Goal: Task Accomplishment & Management: Use online tool/utility

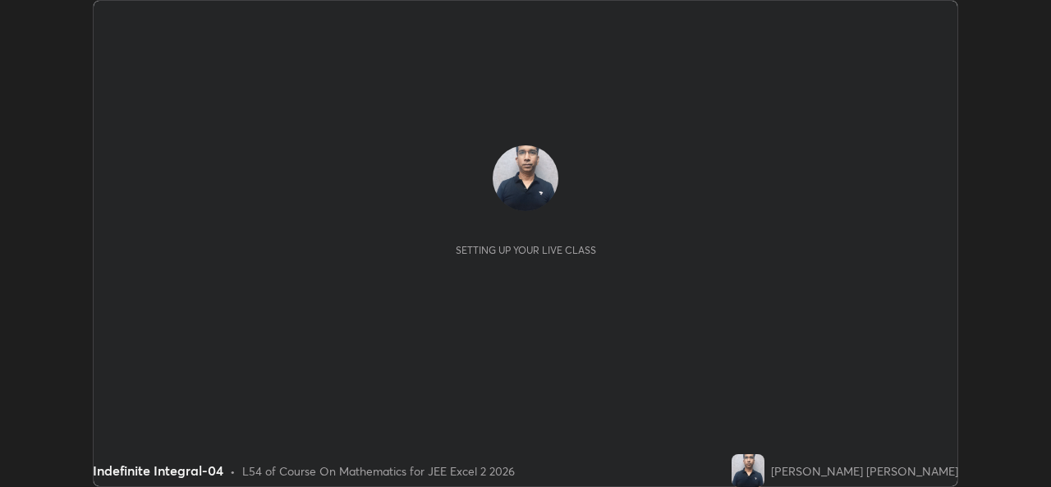
scroll to position [487, 1050]
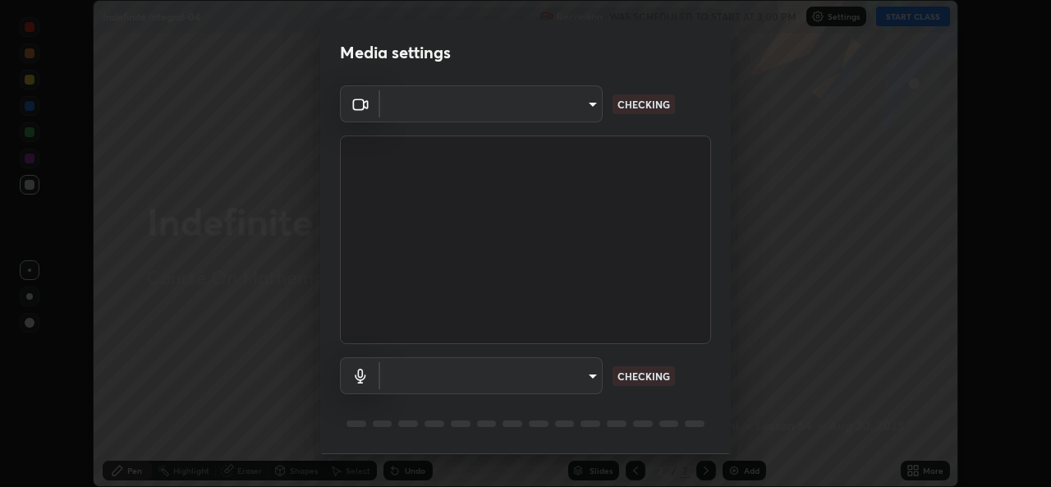
click at [592, 374] on body "Erase all Indefinite Integral-04 Recording WAS SCHEDULED TO START AT 3:00 PM Se…" at bounding box center [525, 243] width 1051 height 487
type input "1b5311a9b5640385fef1425c23754c42fb18271d2377e174ff02acca352544af"
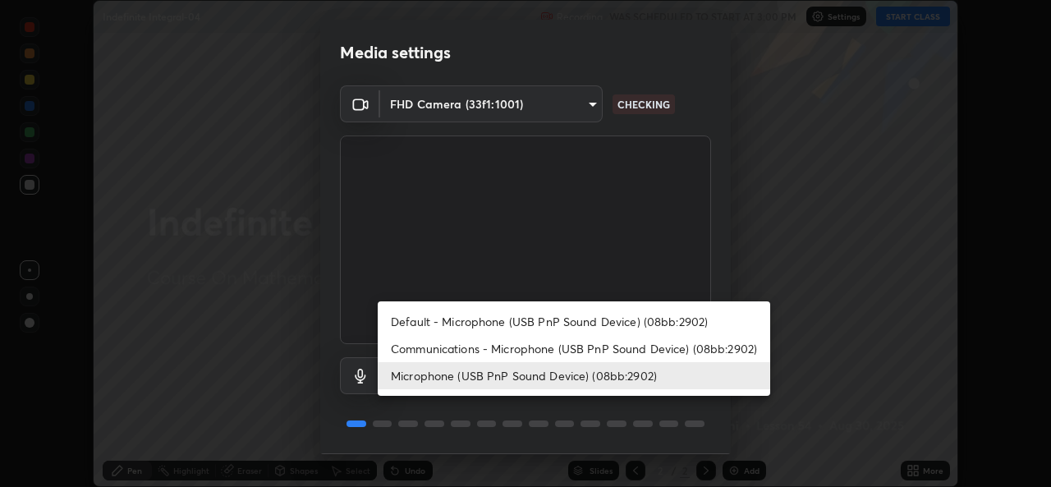
click at [562, 347] on li "Communications - Microphone (USB PnP Sound Device) (08bb:2902)" at bounding box center [574, 348] width 392 height 27
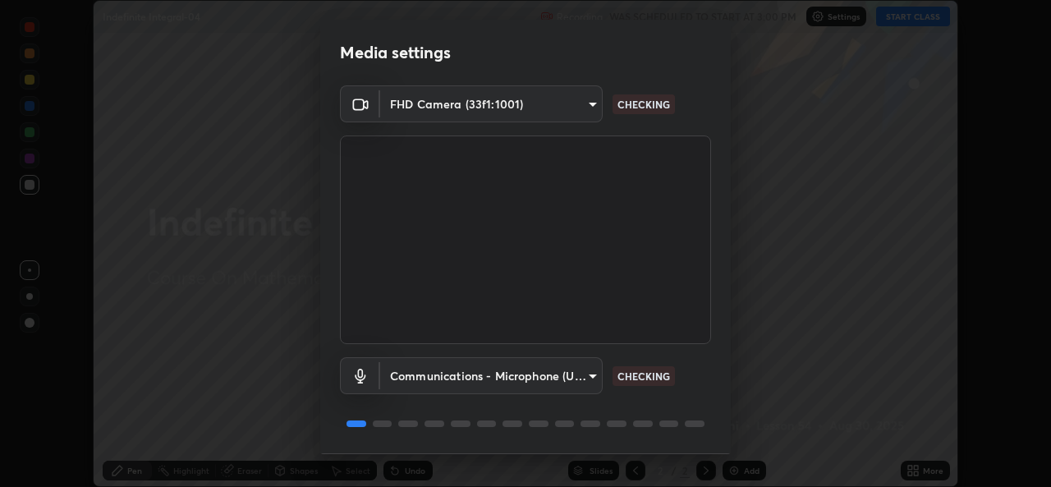
click at [585, 377] on body "Erase all Indefinite Integral-04 Recording WAS SCHEDULED TO START AT 3:00 PM Se…" at bounding box center [525, 243] width 1051 height 487
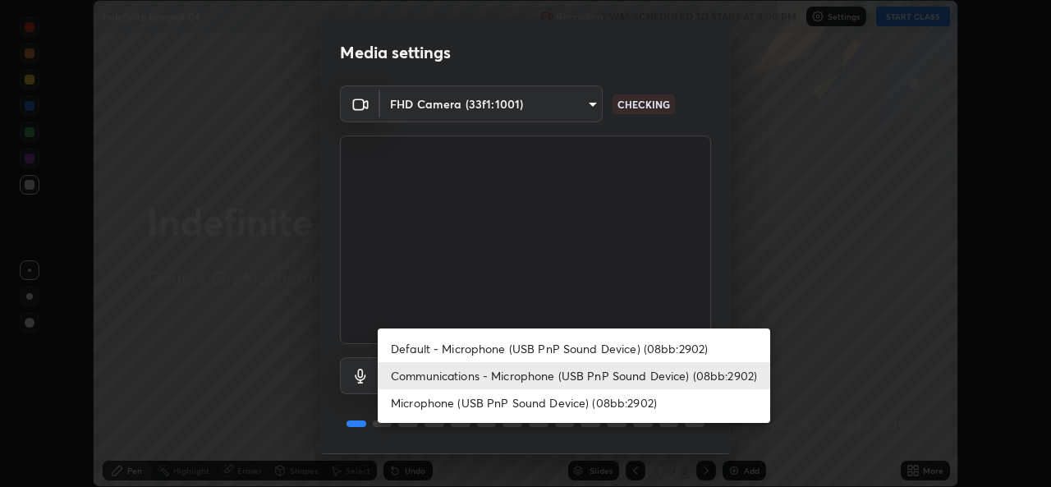
click at [581, 399] on li "Microphone (USB PnP Sound Device) (08bb:2902)" at bounding box center [574, 402] width 392 height 27
type input "24ad53f3229a6e7ae31be6b6923c0f711ac090b5ca08074ab8e1abb2a0fbc499"
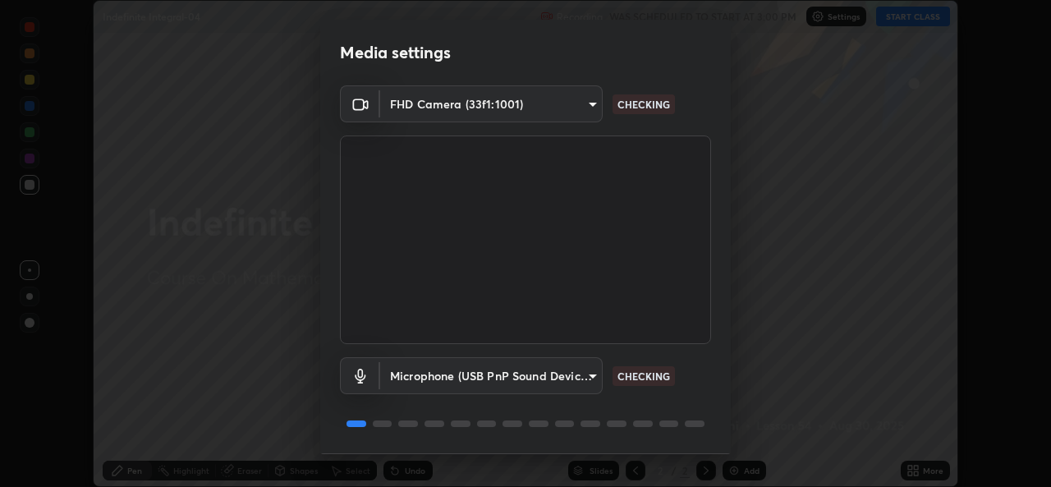
scroll to position [52, 0]
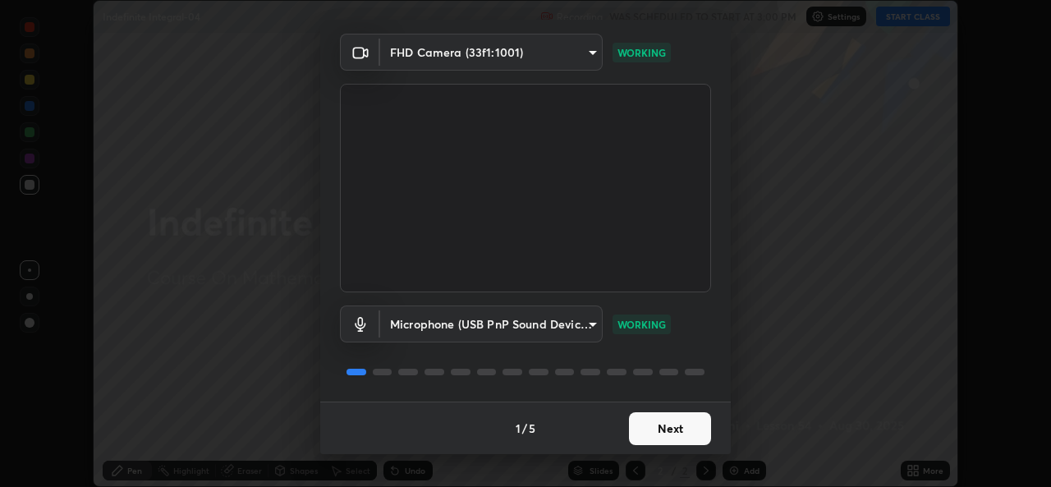
click at [652, 429] on button "Next" at bounding box center [670, 428] width 82 height 33
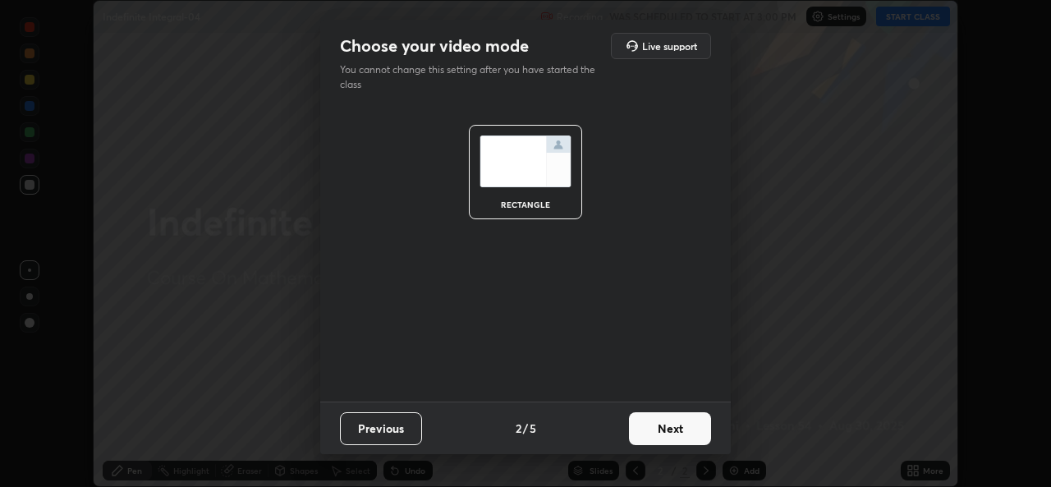
scroll to position [0, 0]
click at [667, 430] on button "Next" at bounding box center [670, 428] width 82 height 33
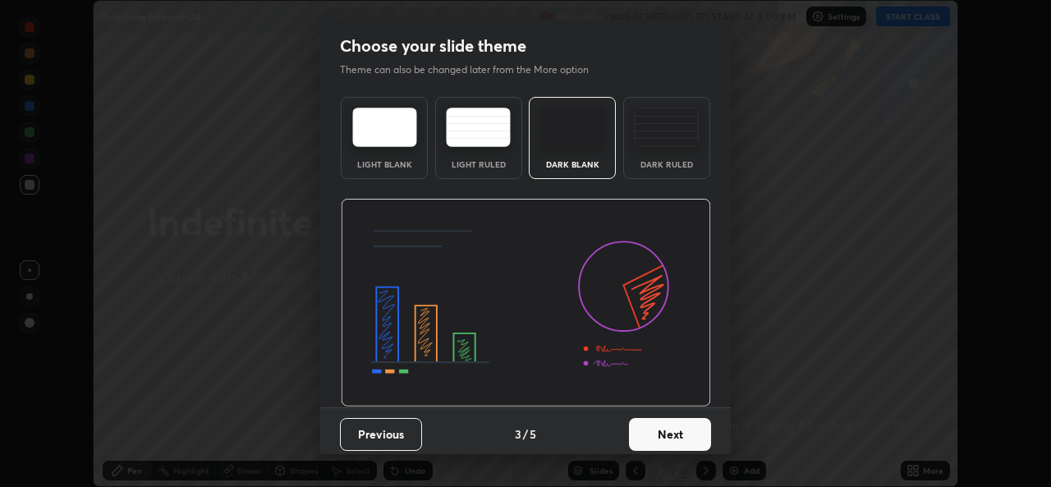
click at [689, 430] on button "Next" at bounding box center [670, 434] width 82 height 33
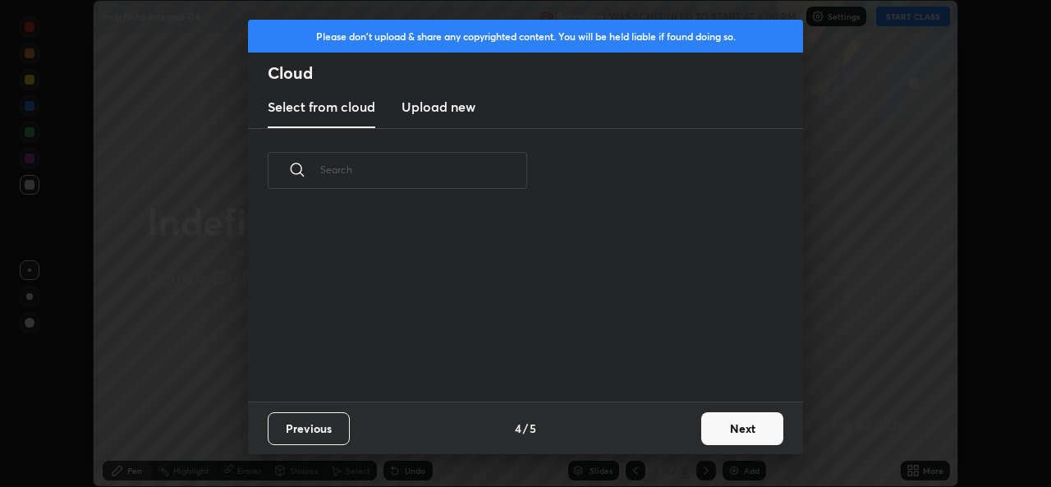
click at [727, 429] on button "Next" at bounding box center [742, 428] width 82 height 33
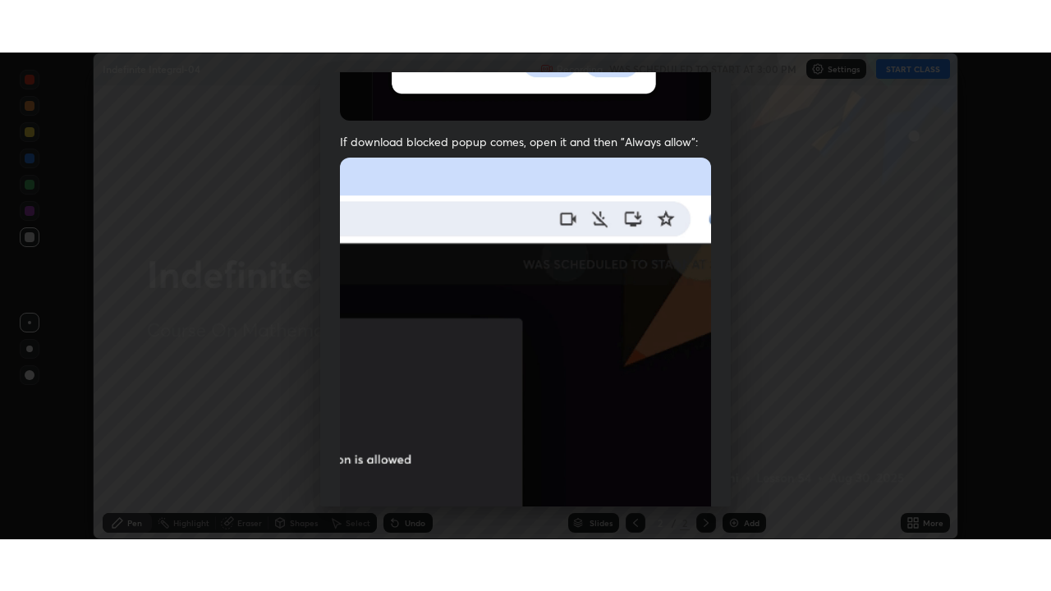
scroll to position [387, 0]
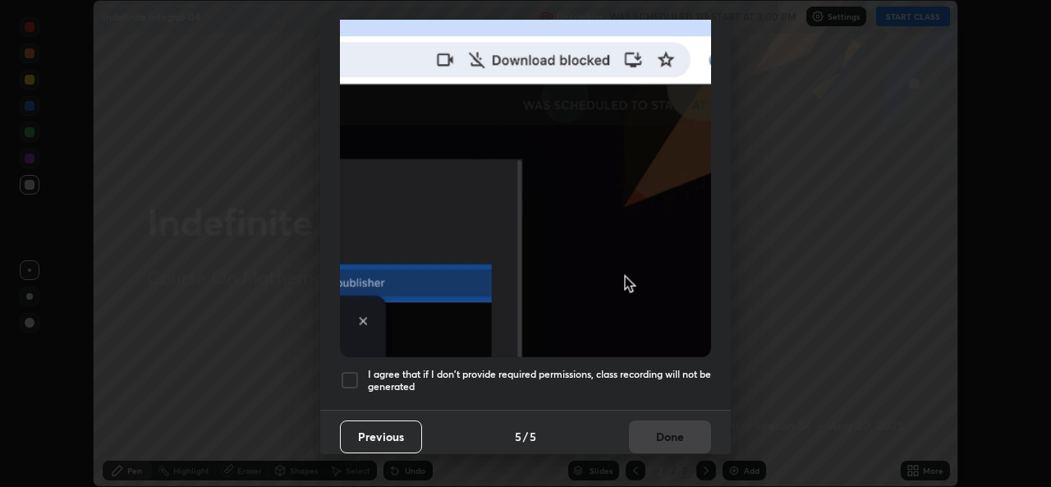
click at [611, 372] on h5 "I agree that if I don't provide required permissions, class recording will not …" at bounding box center [539, 380] width 343 height 25
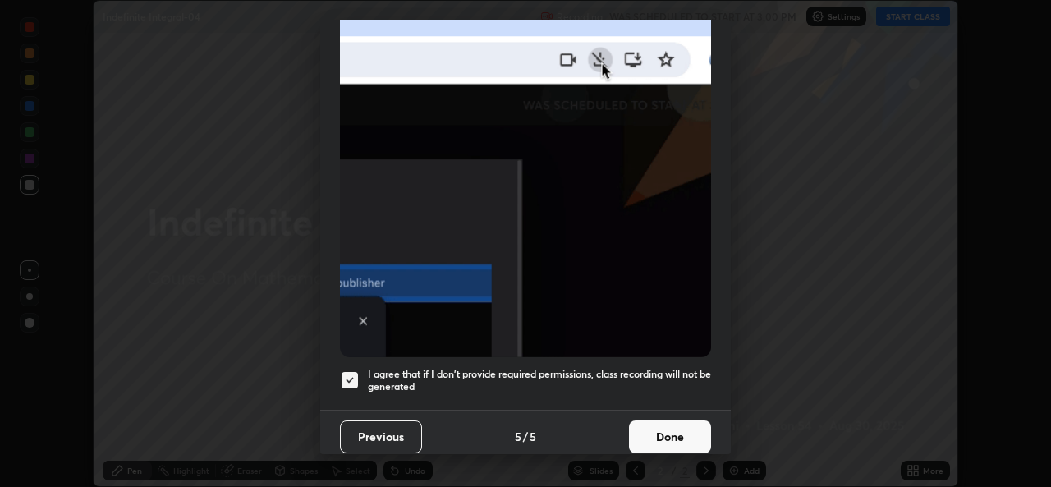
click at [654, 435] on button "Done" at bounding box center [670, 436] width 82 height 33
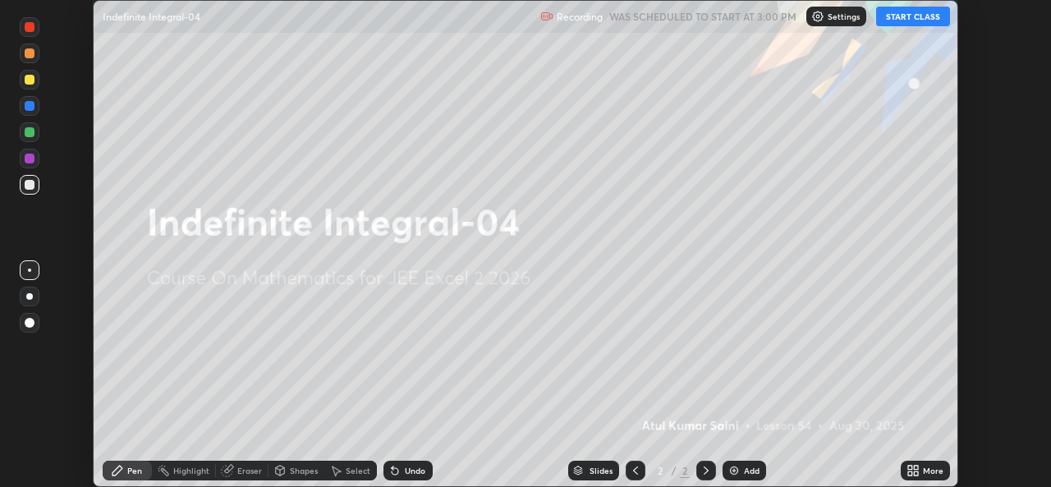
click at [913, 471] on icon at bounding box center [912, 470] width 13 height 13
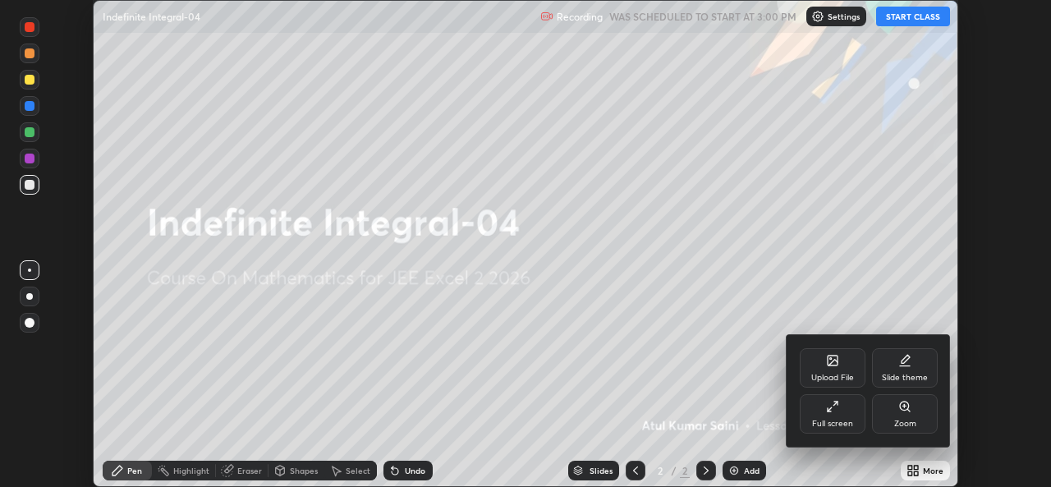
click at [829, 409] on icon at bounding box center [830, 409] width 4 height 4
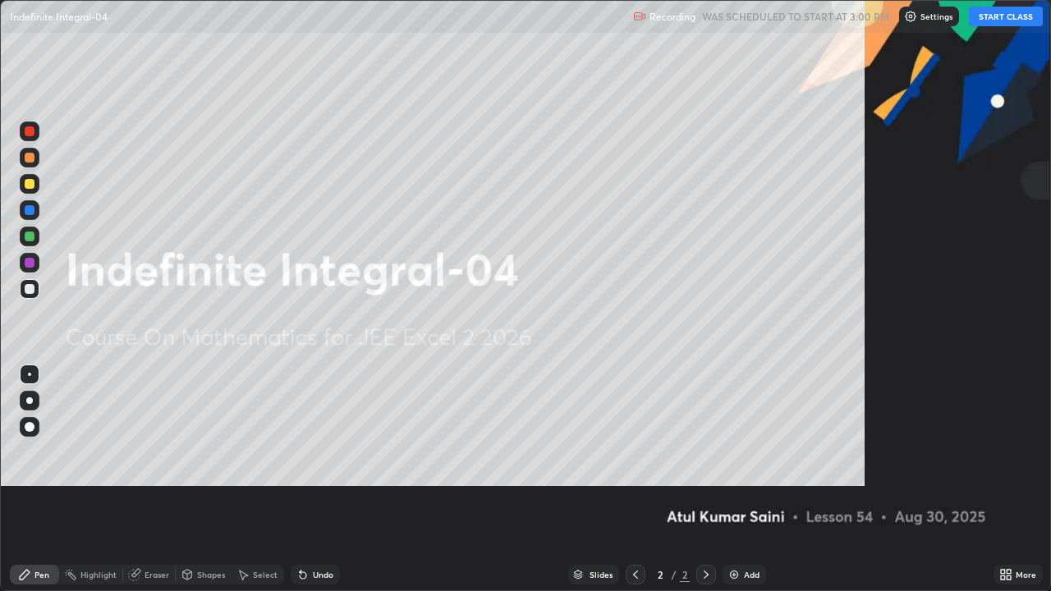
scroll to position [591, 1051]
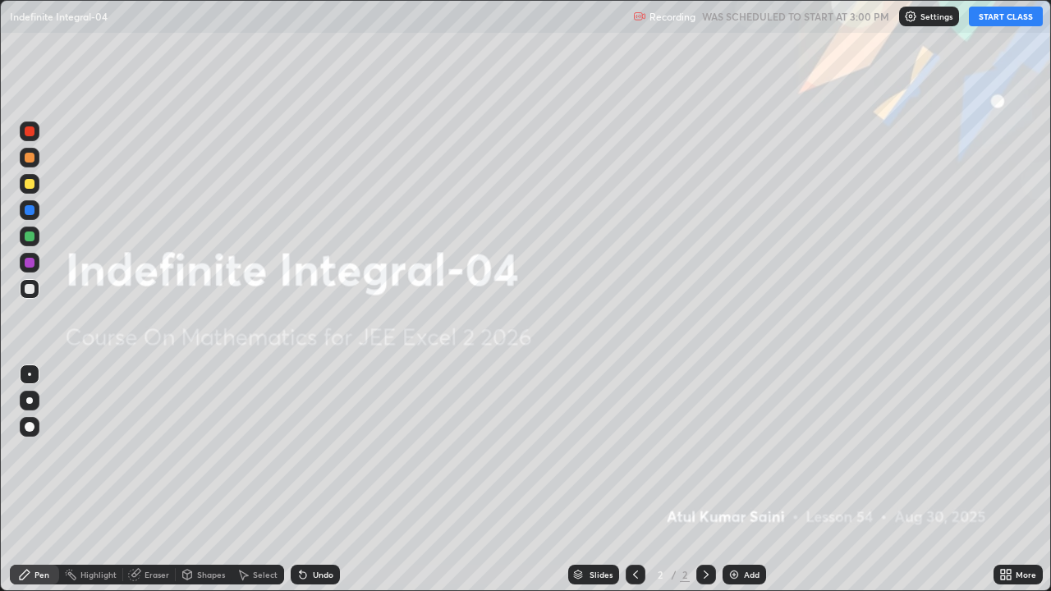
click at [750, 486] on div "Add" at bounding box center [744, 575] width 44 height 20
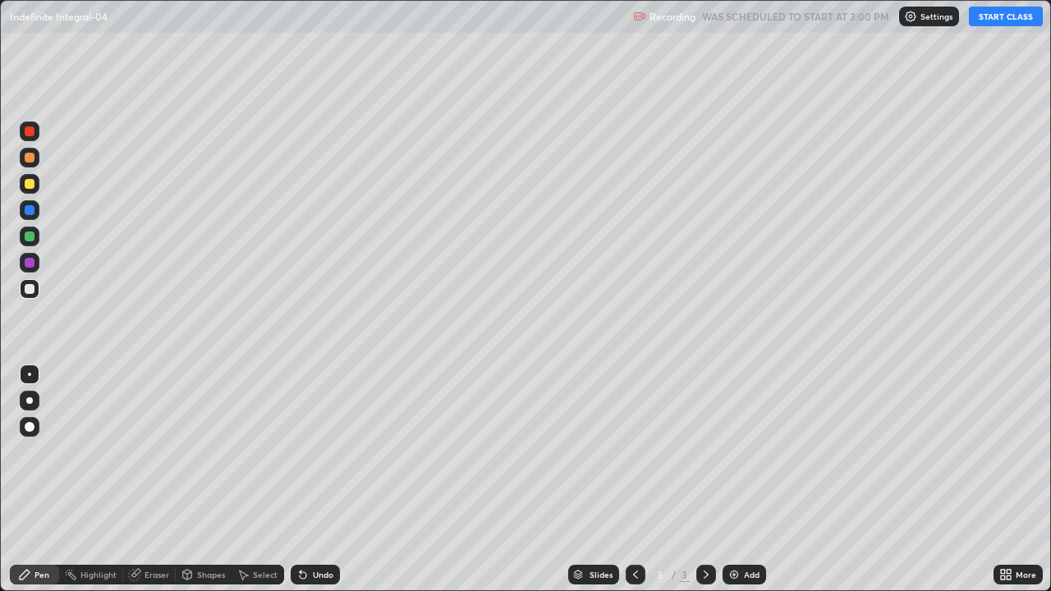
click at [30, 236] on div at bounding box center [30, 237] width 10 height 10
click at [1009, 22] on button "START CLASS" at bounding box center [1006, 17] width 74 height 20
click at [309, 486] on div "Undo" at bounding box center [315, 575] width 49 height 20
click at [305, 486] on icon at bounding box center [302, 574] width 13 height 13
click at [300, 486] on icon at bounding box center [301, 572] width 2 height 2
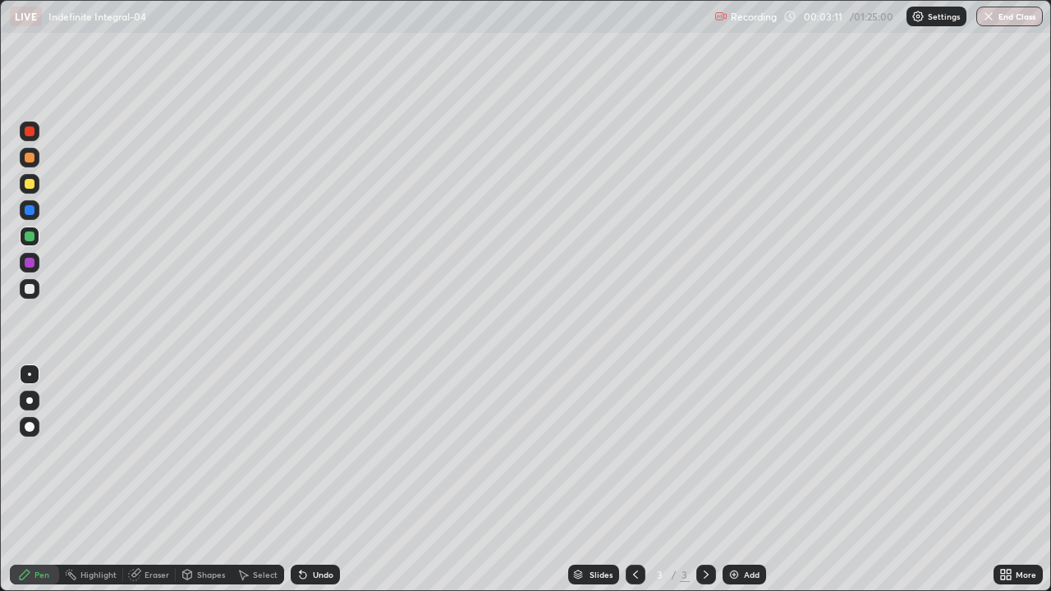
click at [34, 289] on div at bounding box center [30, 289] width 10 height 10
click at [300, 486] on icon at bounding box center [301, 572] width 2 height 2
click at [308, 486] on div "Undo" at bounding box center [315, 575] width 49 height 20
click at [313, 486] on div "Undo" at bounding box center [323, 575] width 21 height 8
click at [150, 486] on div "Eraser" at bounding box center [156, 575] width 25 height 8
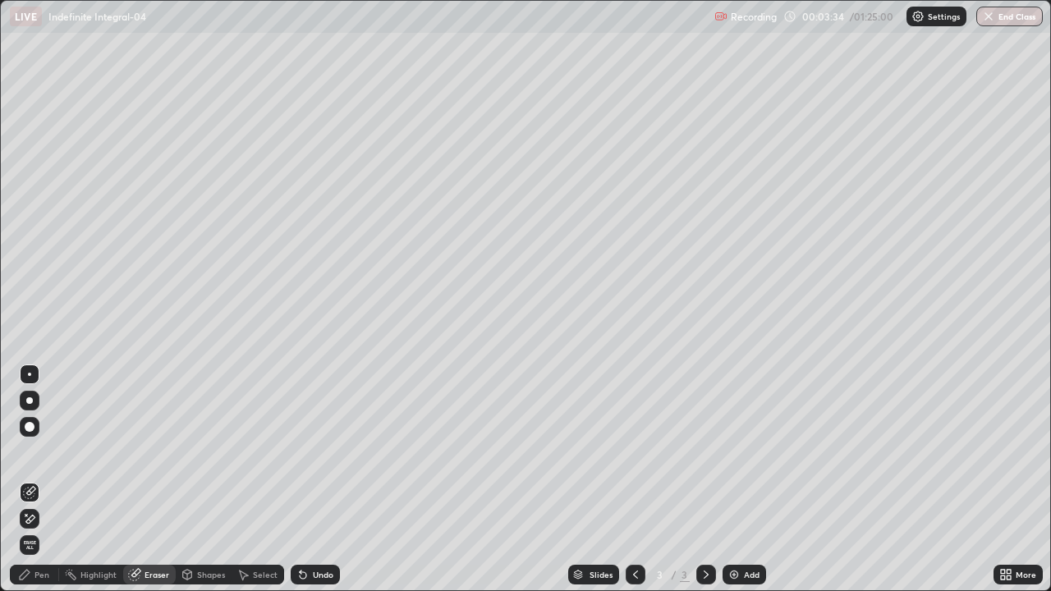
click at [33, 486] on icon at bounding box center [30, 519] width 9 height 8
click at [39, 486] on div "Pen" at bounding box center [34, 575] width 49 height 20
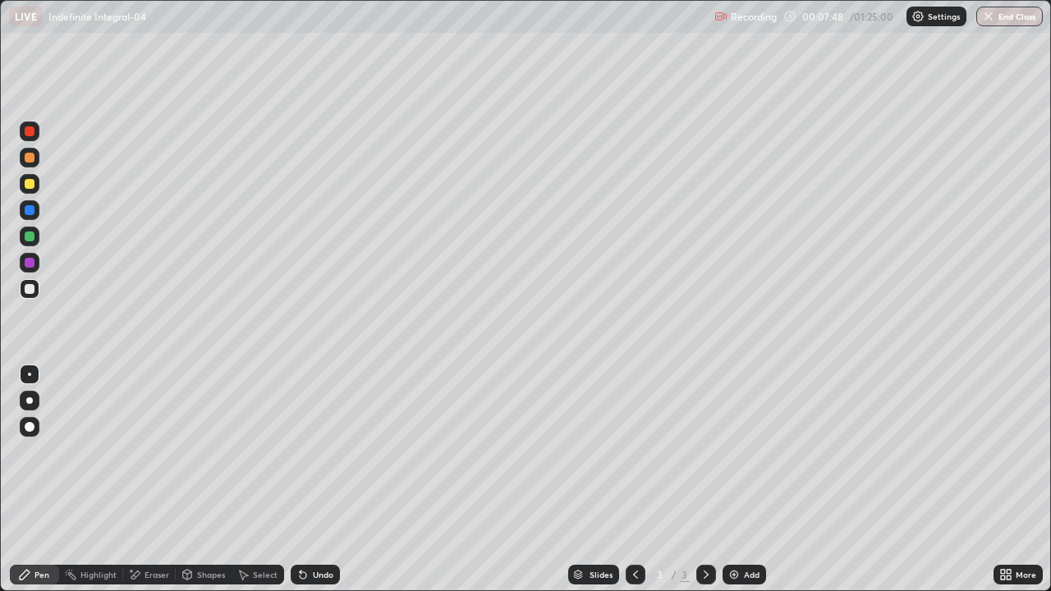
click at [744, 486] on div "Add" at bounding box center [752, 575] width 16 height 8
click at [30, 236] on div at bounding box center [30, 237] width 10 height 10
click at [317, 486] on div "Undo" at bounding box center [315, 575] width 49 height 20
click at [746, 486] on div "Add" at bounding box center [752, 575] width 16 height 8
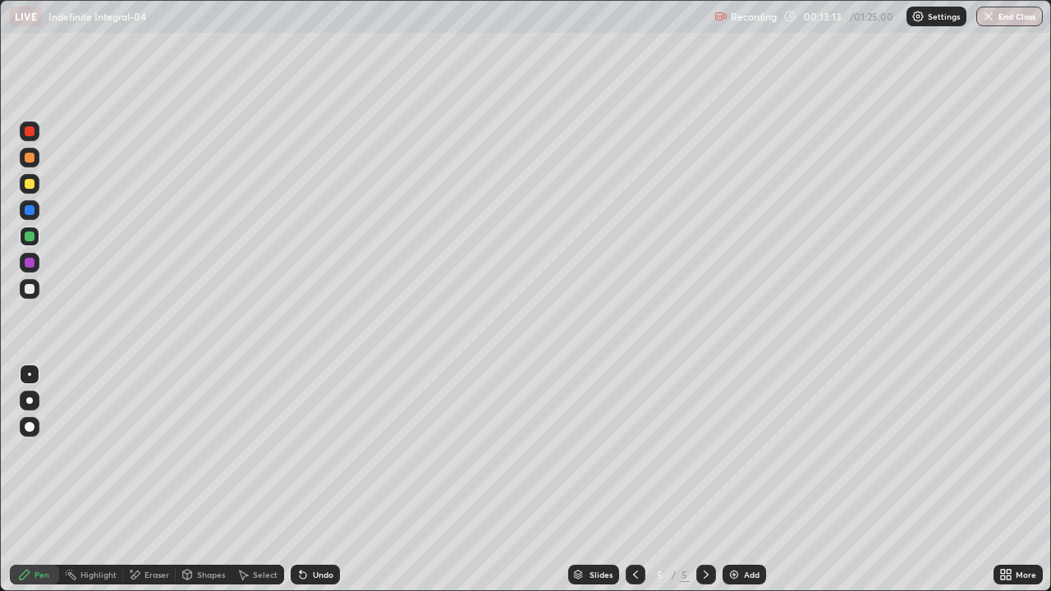
click at [165, 486] on div "Eraser" at bounding box center [156, 575] width 25 height 8
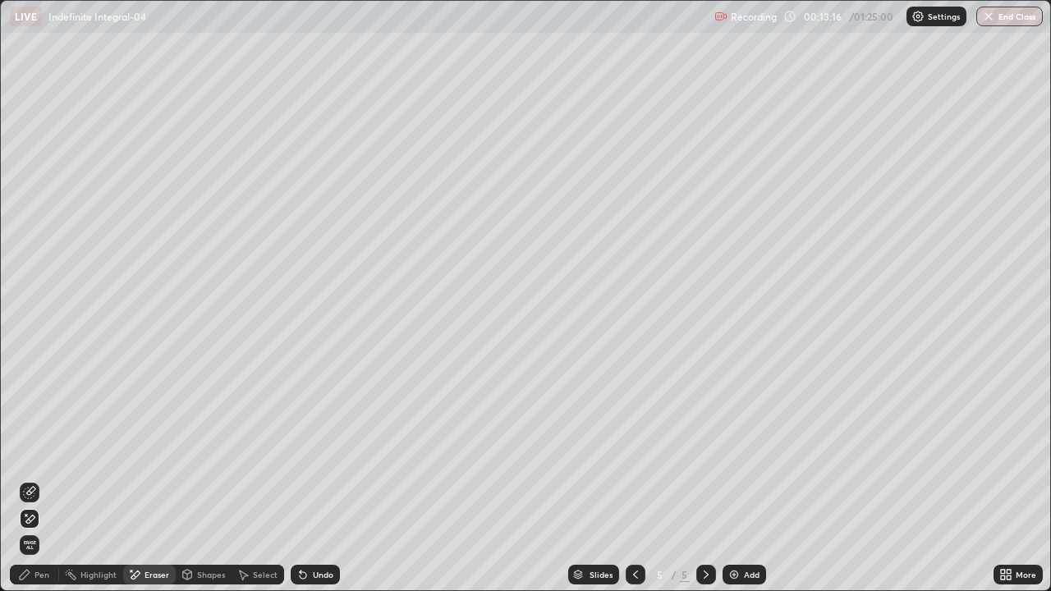
click at [44, 486] on div "Pen" at bounding box center [41, 575] width 15 height 8
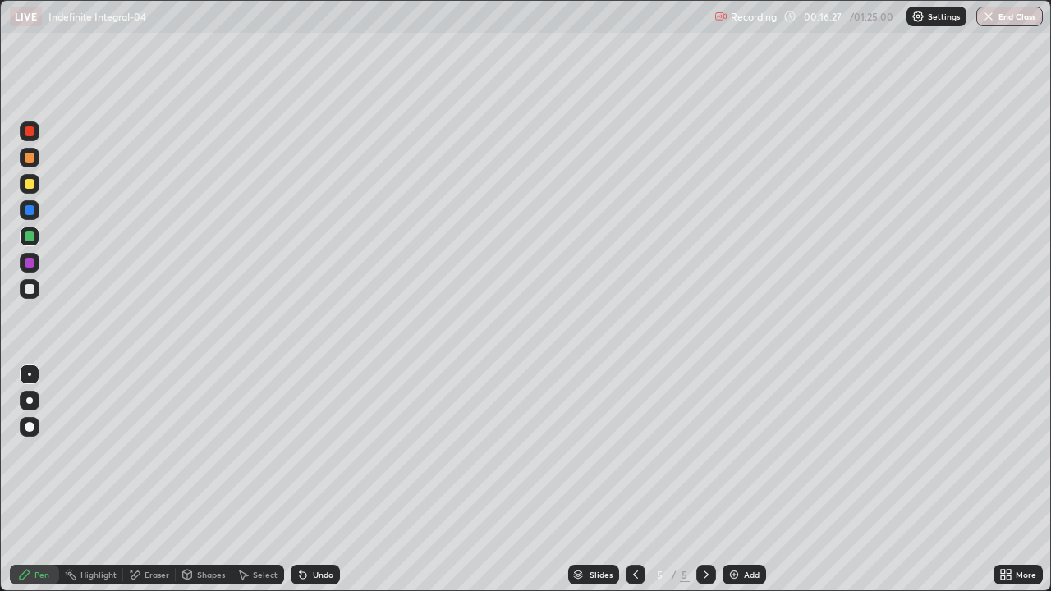
click at [33, 291] on div at bounding box center [30, 289] width 10 height 10
click at [748, 486] on div "Add" at bounding box center [752, 575] width 16 height 8
click at [634, 486] on icon at bounding box center [635, 574] width 13 height 13
click at [704, 486] on icon at bounding box center [706, 574] width 13 height 13
click at [309, 486] on div "Undo" at bounding box center [315, 575] width 49 height 20
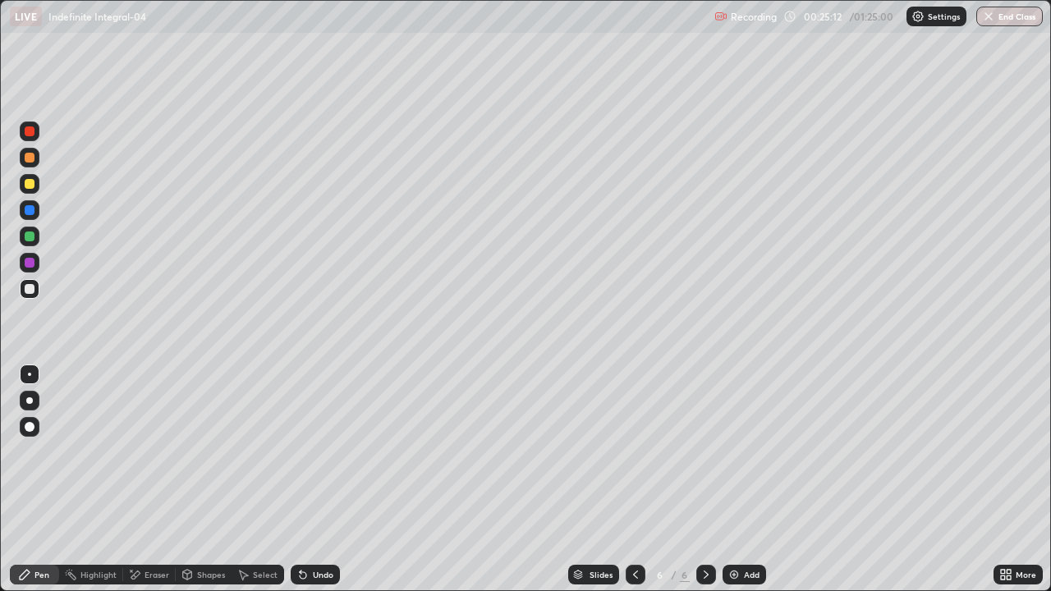
click at [314, 486] on div "Undo" at bounding box center [323, 575] width 21 height 8
click at [312, 486] on div "Undo" at bounding box center [315, 575] width 49 height 20
click at [322, 486] on div "Undo" at bounding box center [323, 575] width 21 height 8
click at [319, 486] on div "Undo" at bounding box center [323, 575] width 21 height 8
click at [746, 486] on div "Add" at bounding box center [752, 575] width 16 height 8
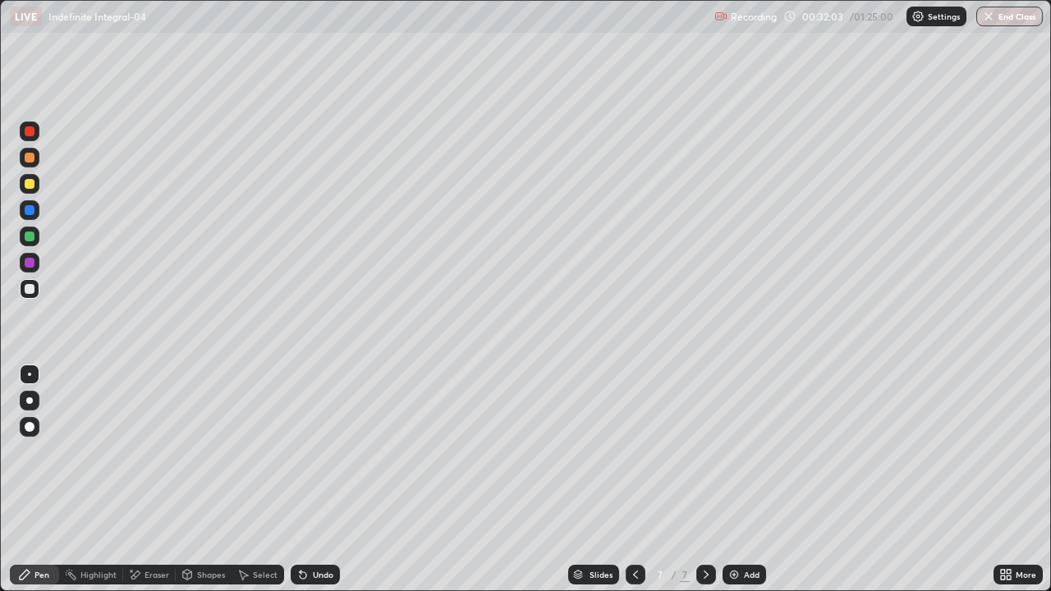
click at [635, 486] on div at bounding box center [636, 575] width 20 height 20
click at [704, 486] on icon at bounding box center [706, 574] width 13 height 13
click at [315, 486] on div "Undo" at bounding box center [323, 575] width 21 height 8
click at [314, 486] on div "Undo" at bounding box center [315, 575] width 49 height 20
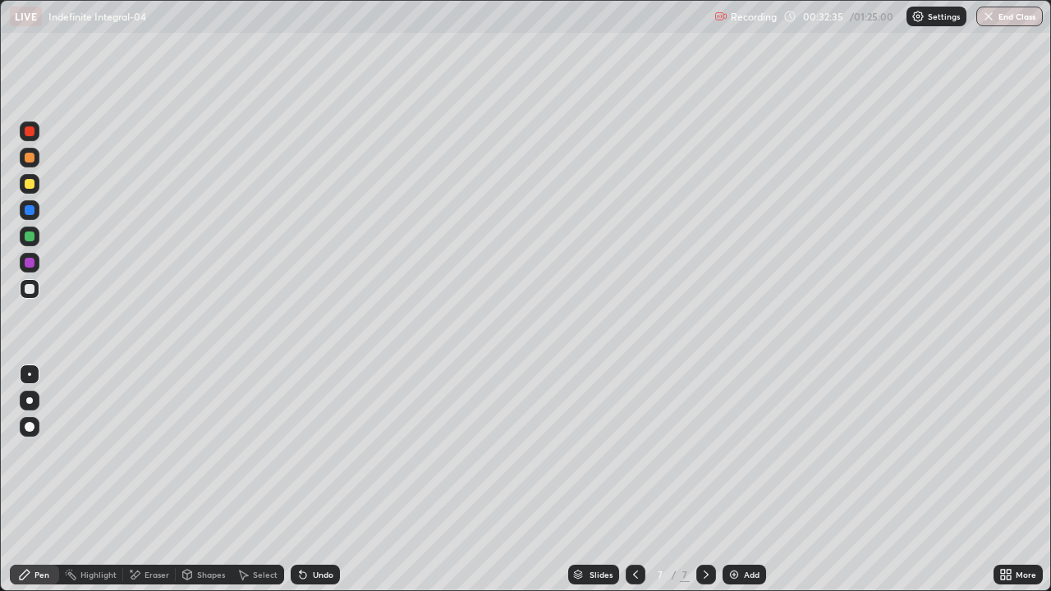
click at [300, 486] on icon at bounding box center [301, 572] width 2 height 2
click at [634, 486] on icon at bounding box center [635, 574] width 13 height 13
click at [151, 486] on div "Eraser" at bounding box center [156, 575] width 25 height 8
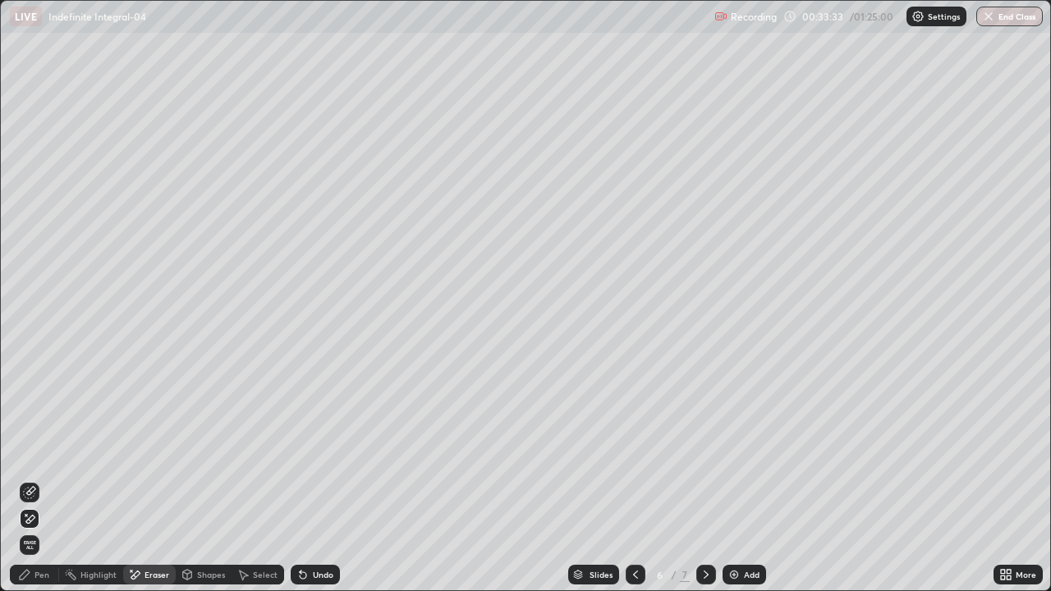
click at [52, 486] on div "Pen" at bounding box center [34, 575] width 49 height 20
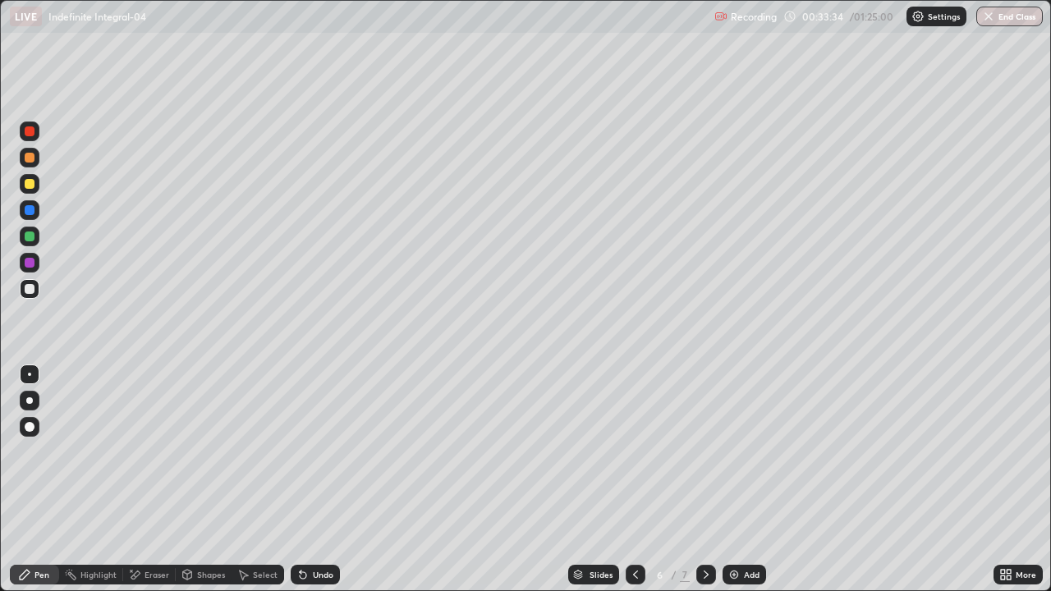
click at [38, 264] on div at bounding box center [30, 263] width 20 height 20
click at [314, 486] on div "Undo" at bounding box center [323, 575] width 21 height 8
click at [151, 486] on div "Eraser" at bounding box center [156, 575] width 25 height 8
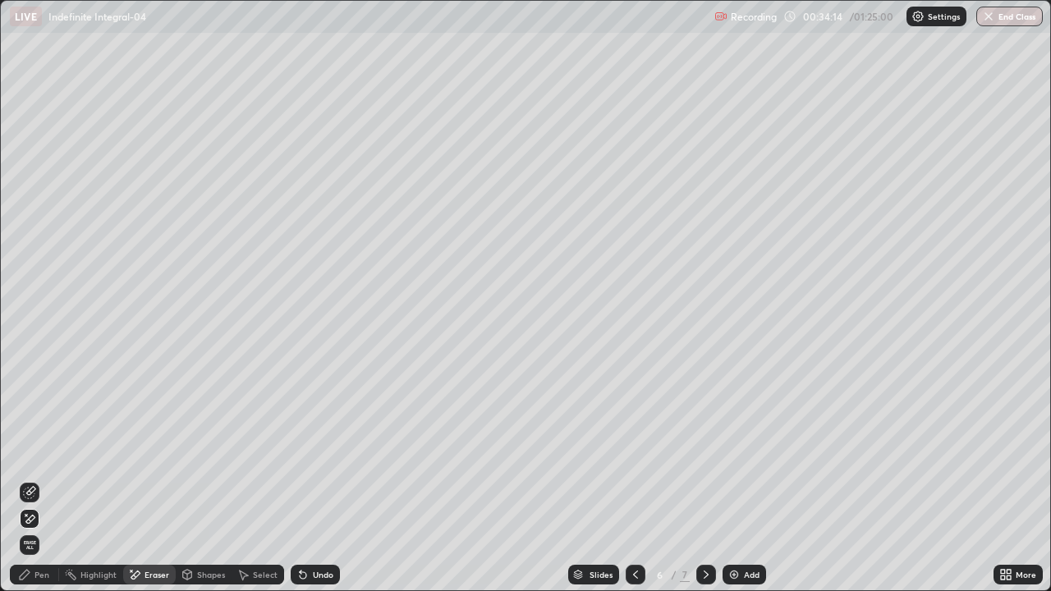
click at [34, 486] on icon at bounding box center [29, 492] width 13 height 13
click at [39, 486] on div "Pen" at bounding box center [41, 575] width 15 height 8
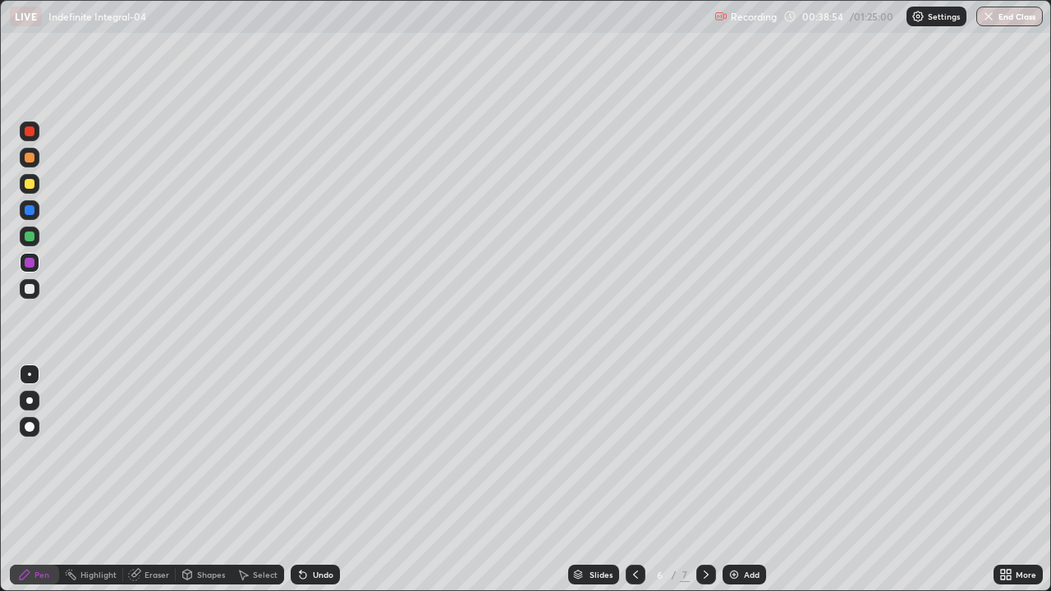
click at [755, 486] on div "Add" at bounding box center [752, 575] width 16 height 8
click at [308, 486] on div "Undo" at bounding box center [315, 575] width 49 height 20
click at [327, 486] on div "Undo" at bounding box center [323, 575] width 21 height 8
click at [322, 486] on div "Undo" at bounding box center [323, 575] width 21 height 8
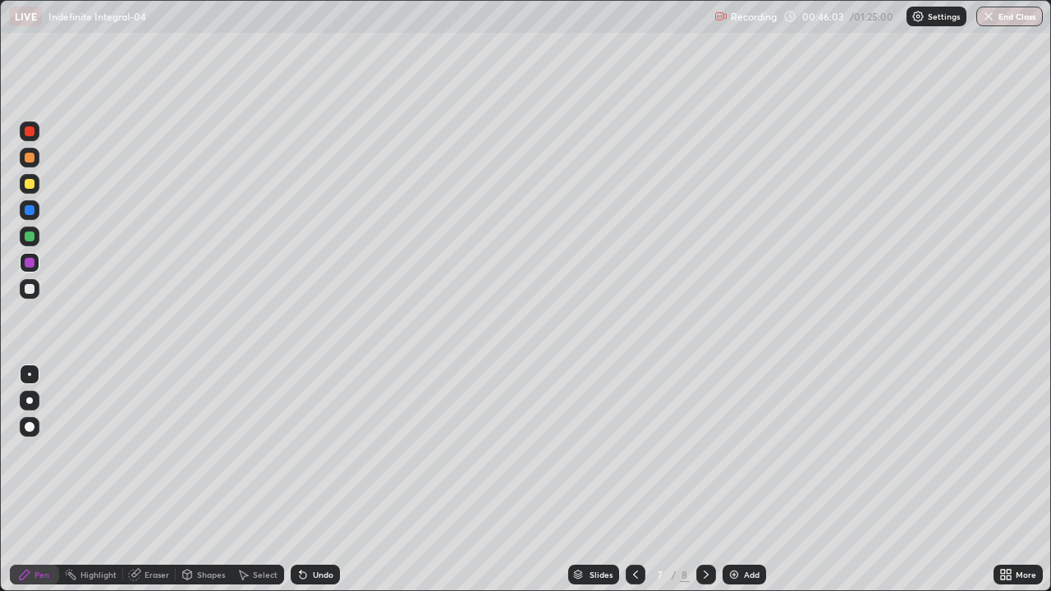
click at [312, 486] on div "Undo" at bounding box center [315, 575] width 49 height 20
click at [308, 486] on div "Undo" at bounding box center [315, 575] width 49 height 20
click at [309, 486] on div "Undo" at bounding box center [315, 575] width 49 height 20
click at [313, 486] on div "Undo" at bounding box center [323, 575] width 21 height 8
click at [318, 486] on div "Undo" at bounding box center [323, 575] width 21 height 8
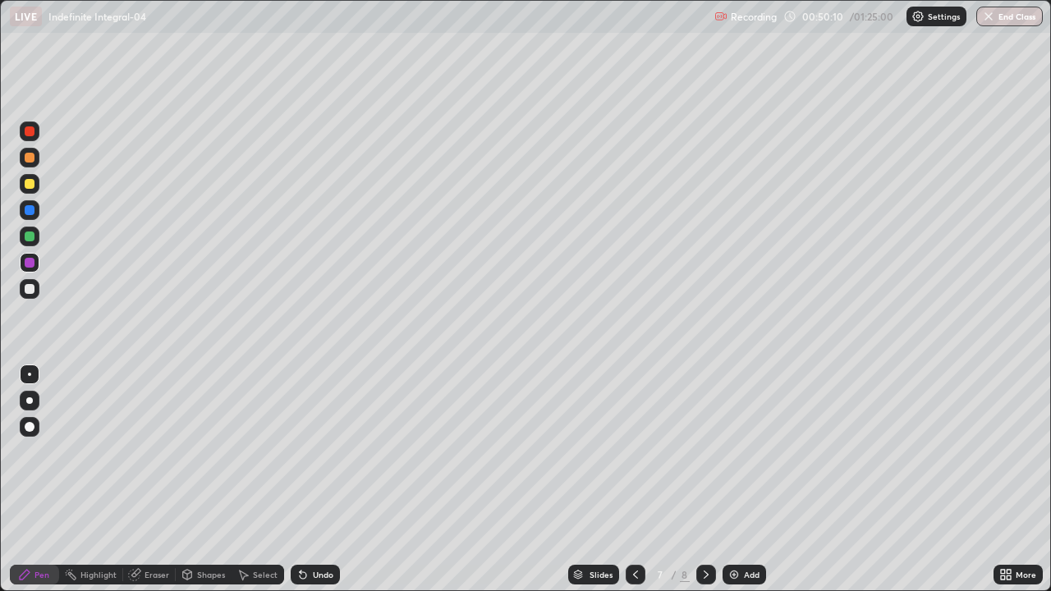
click at [752, 486] on div "Add" at bounding box center [752, 575] width 16 height 8
click at [163, 486] on div "Eraser" at bounding box center [156, 575] width 25 height 8
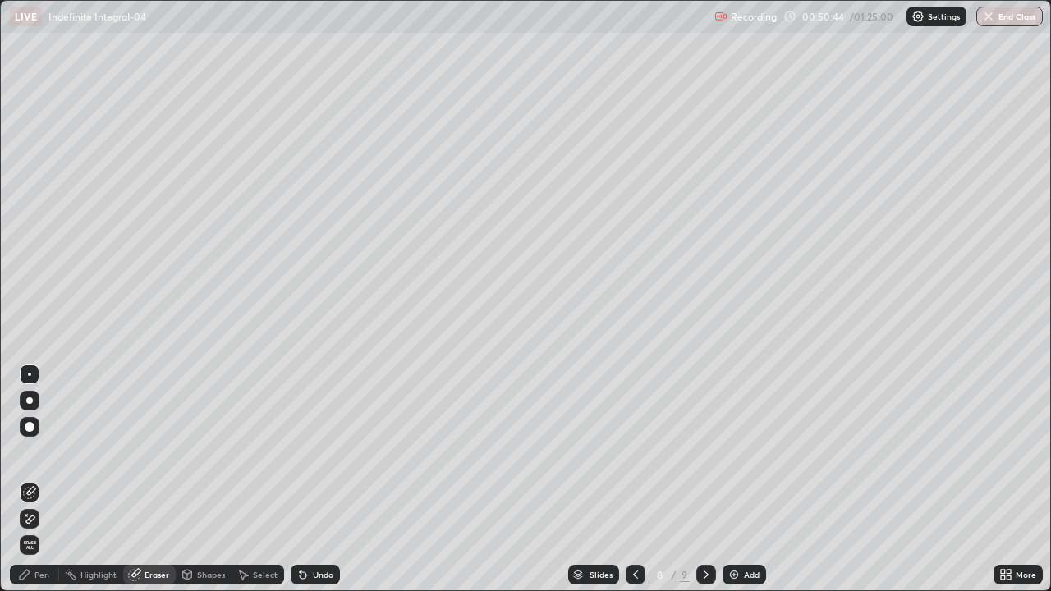
click at [46, 486] on div "Pen" at bounding box center [41, 575] width 15 height 8
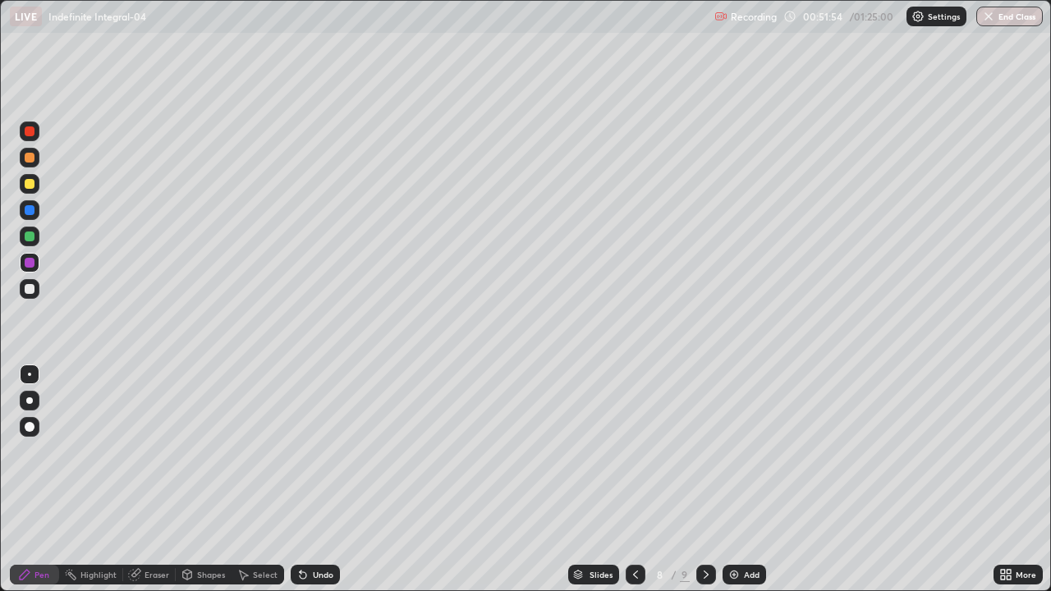
click at [318, 486] on div "Undo" at bounding box center [315, 575] width 49 height 20
click at [322, 486] on div "Undo" at bounding box center [312, 574] width 56 height 33
click at [319, 486] on div "Undo" at bounding box center [312, 574] width 56 height 33
click at [318, 486] on div "Undo" at bounding box center [323, 575] width 21 height 8
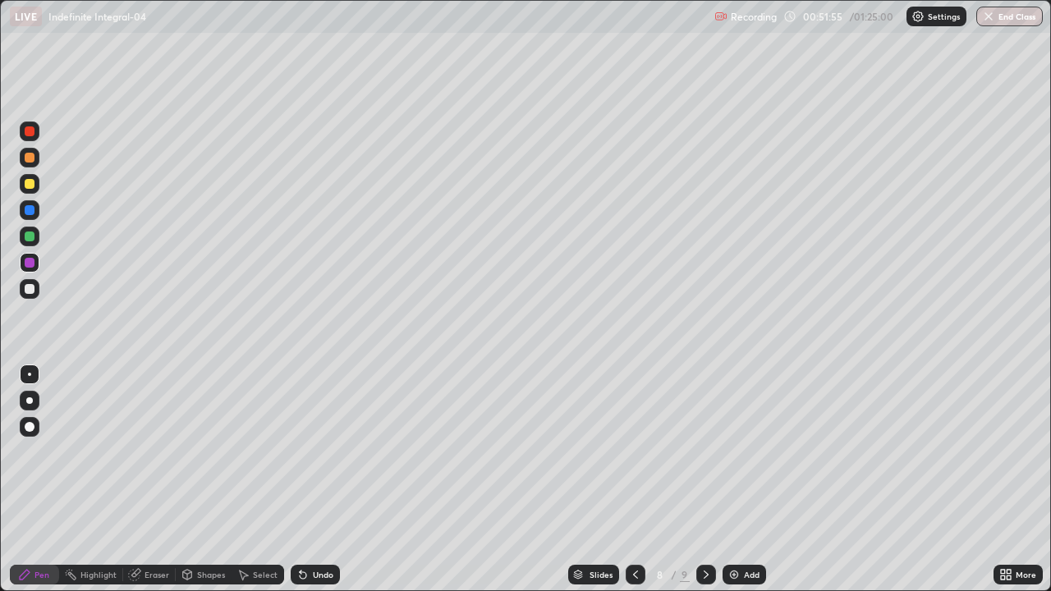
click at [317, 486] on div "Undo" at bounding box center [315, 575] width 49 height 20
click at [633, 486] on icon at bounding box center [635, 574] width 13 height 13
click at [253, 486] on div "Select" at bounding box center [265, 575] width 25 height 8
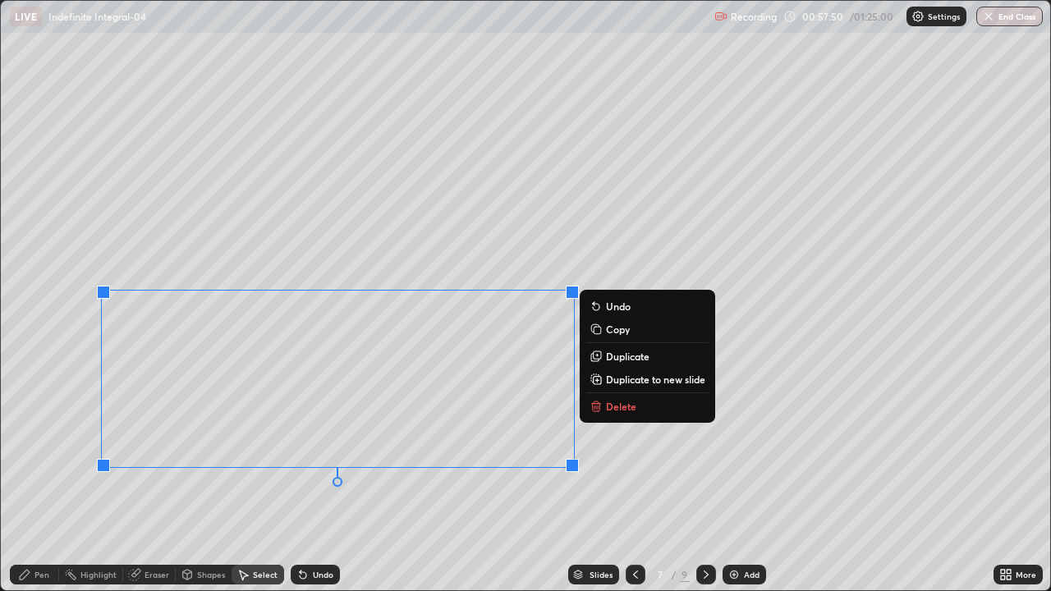
click at [612, 328] on p "Copy" at bounding box center [618, 329] width 24 height 13
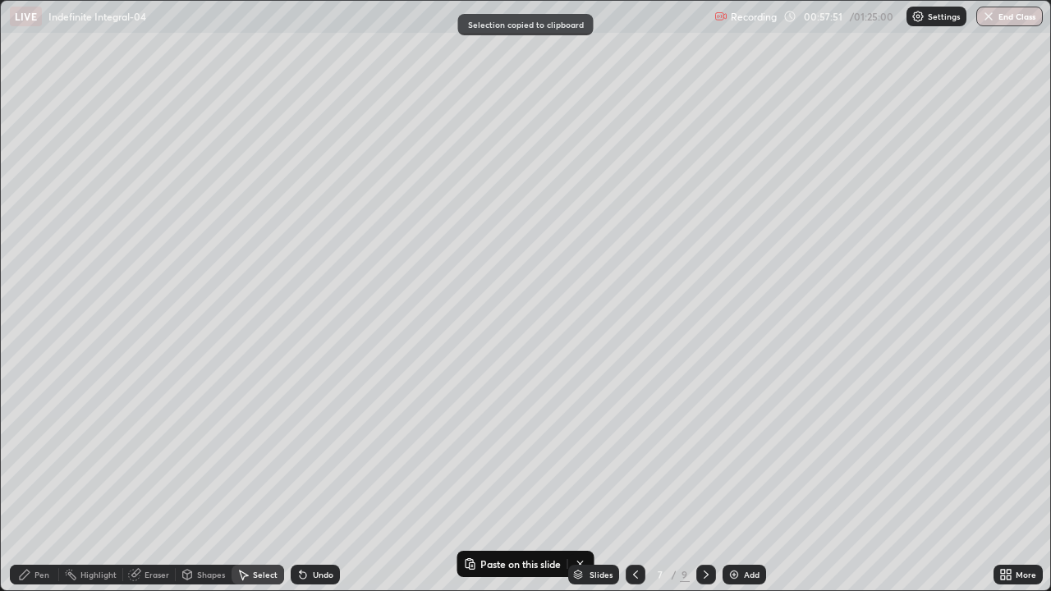
click at [704, 486] on icon at bounding box center [706, 574] width 13 height 13
click at [706, 486] on icon at bounding box center [706, 574] width 13 height 13
click at [739, 486] on div "Add" at bounding box center [744, 575] width 44 height 20
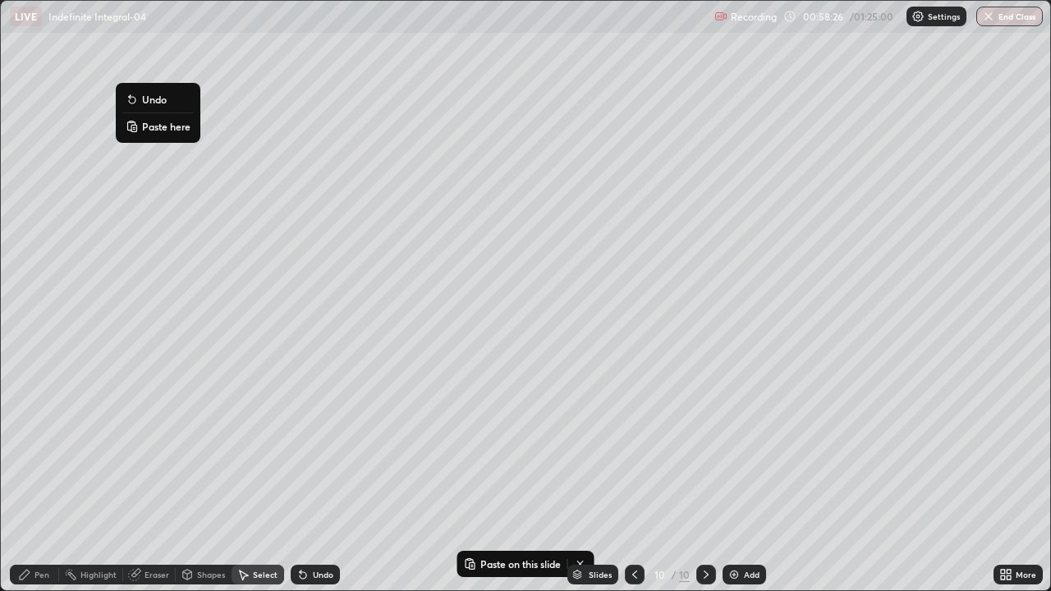
click at [155, 126] on p "Paste here" at bounding box center [166, 126] width 48 height 13
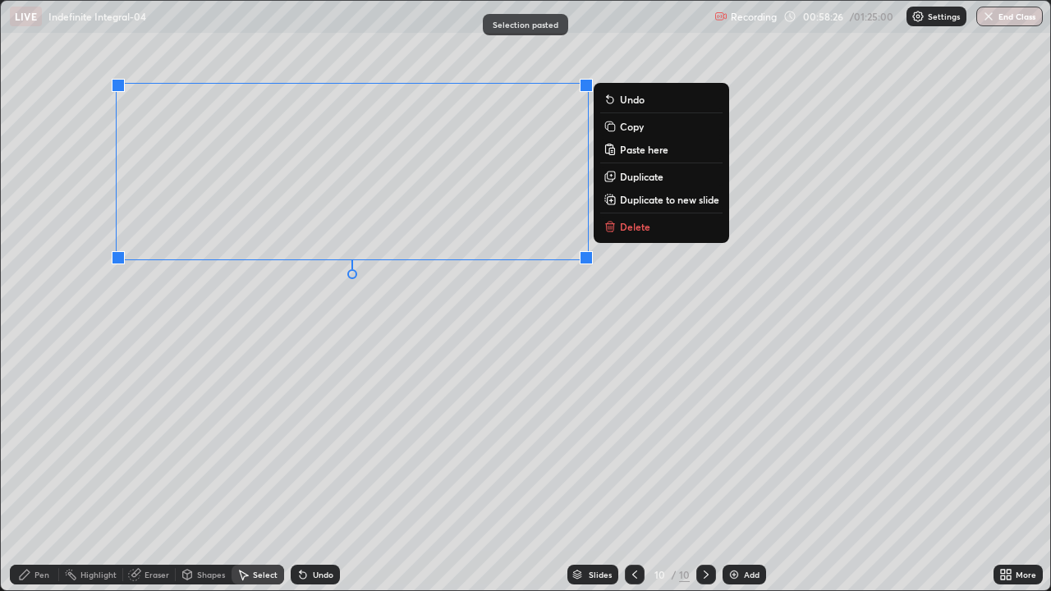
click at [194, 371] on div "0 ° Undo Copy Paste here Duplicate Duplicate to new slide Delete" at bounding box center [525, 295] width 1049 height 589
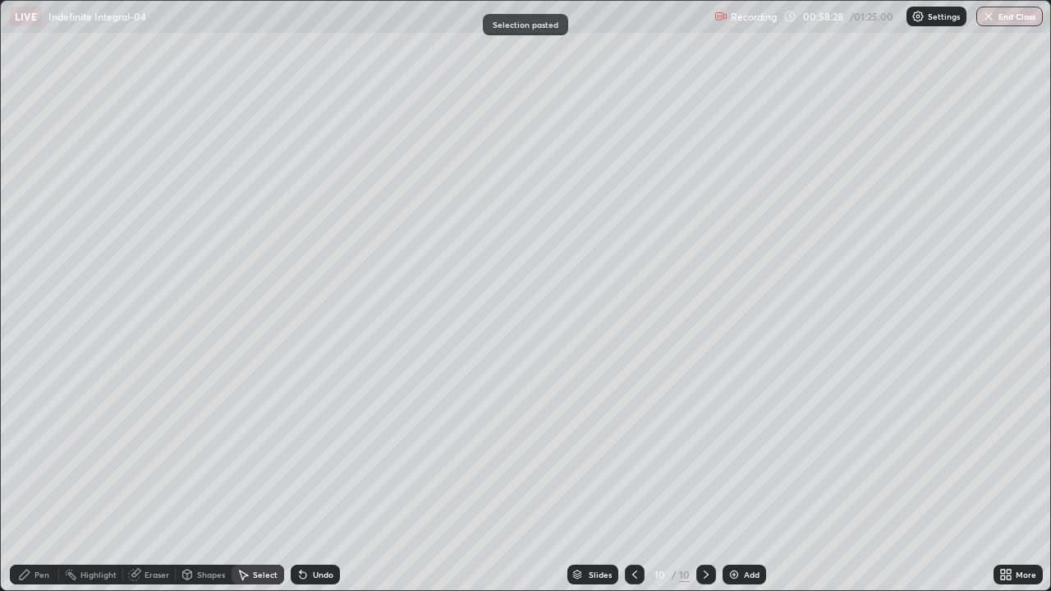
click at [43, 486] on div "Pen" at bounding box center [34, 575] width 49 height 20
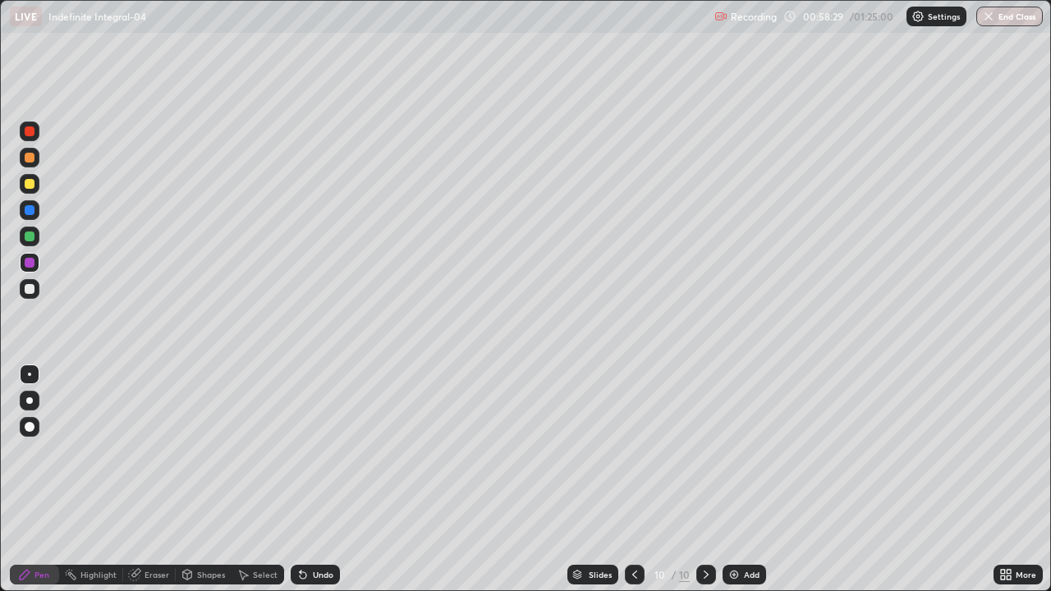
click at [34, 291] on div at bounding box center [30, 289] width 10 height 10
click at [246, 486] on icon at bounding box center [242, 574] width 13 height 13
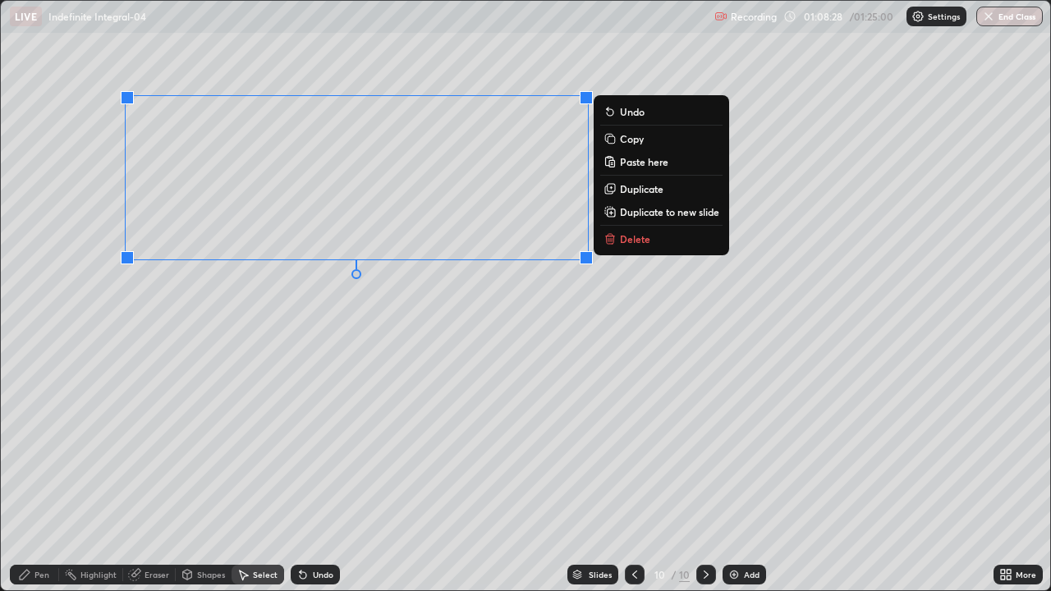
click at [626, 140] on p "Copy" at bounding box center [632, 138] width 24 height 13
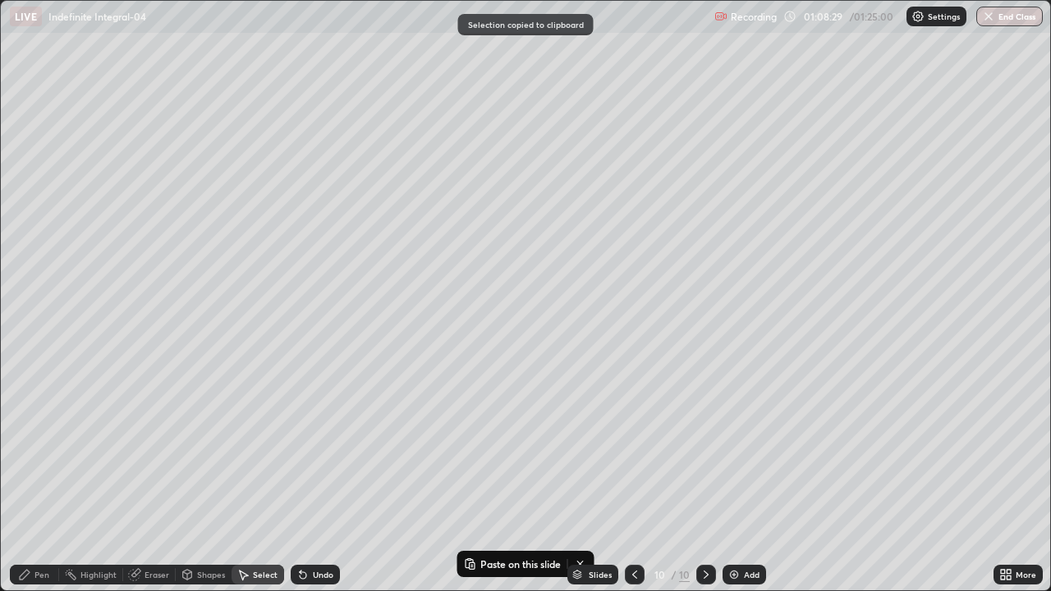
click at [736, 486] on img at bounding box center [733, 574] width 13 height 13
click at [80, 71] on div "0 ° Undo Copy Paste here Duplicate Duplicate to new slide Delete" at bounding box center [525, 295] width 1049 height 589
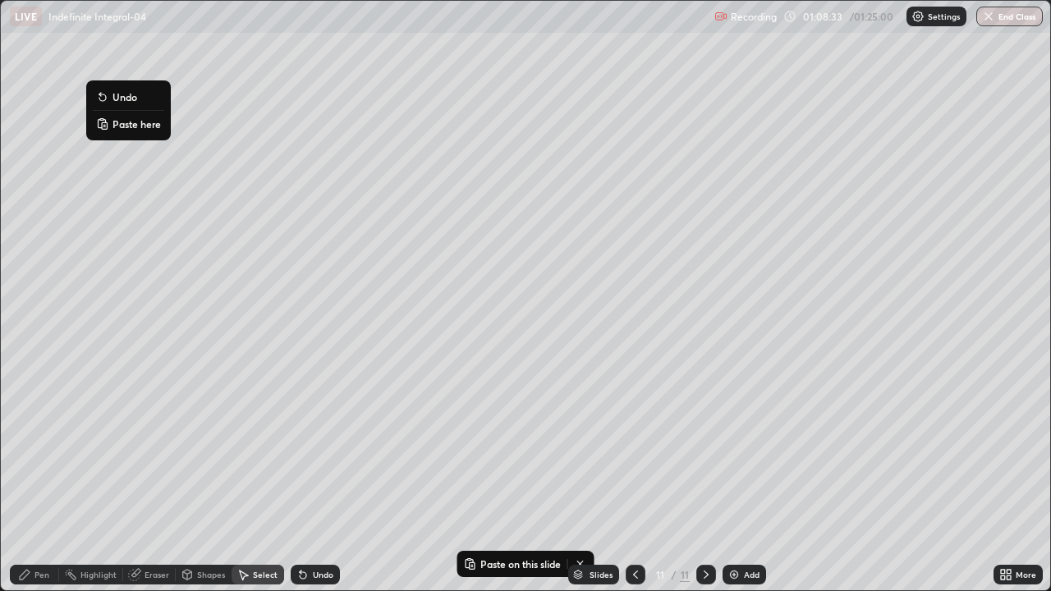
click at [126, 122] on p "Paste here" at bounding box center [136, 123] width 48 height 13
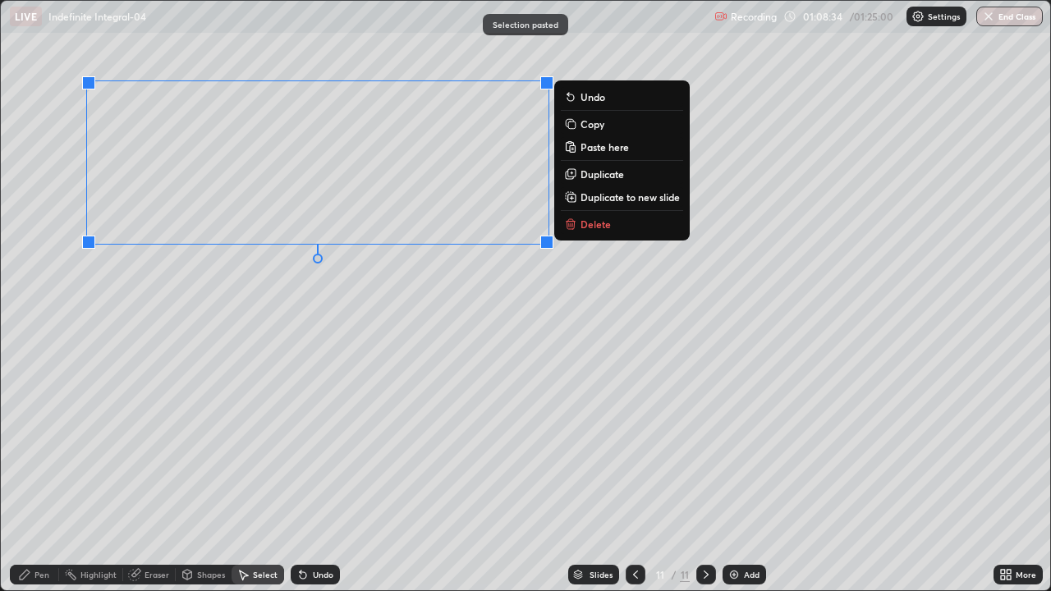
click at [173, 336] on div "0 ° Undo Copy Paste here Duplicate Duplicate to new slide Delete" at bounding box center [525, 295] width 1049 height 589
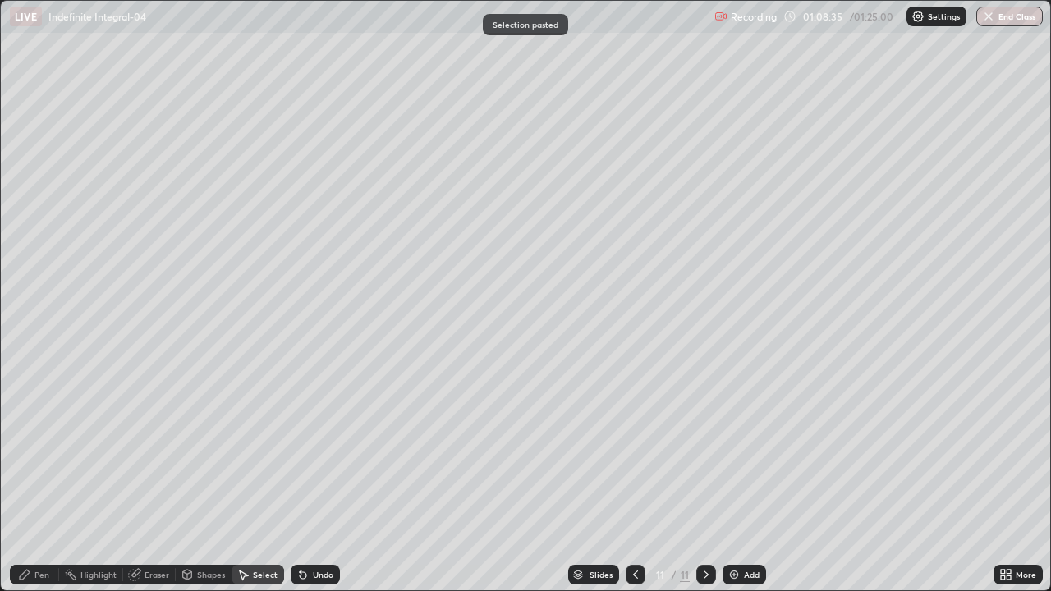
click at [50, 486] on div "Pen" at bounding box center [34, 575] width 49 height 20
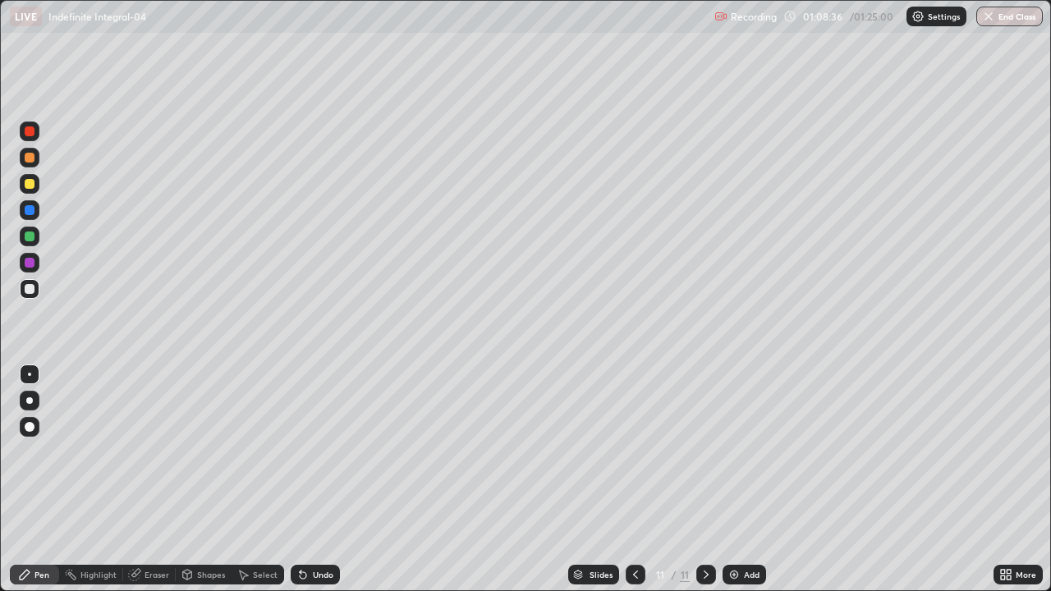
click at [140, 486] on icon at bounding box center [134, 574] width 13 height 13
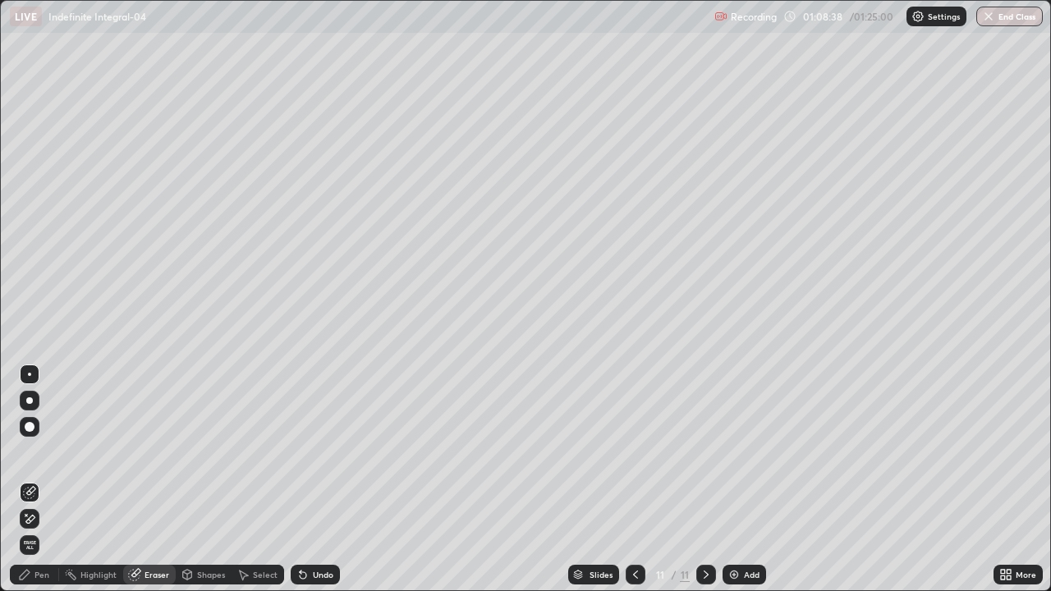
click at [33, 486] on icon at bounding box center [30, 519] width 9 height 8
click at [36, 486] on div "Pen" at bounding box center [41, 575] width 15 height 8
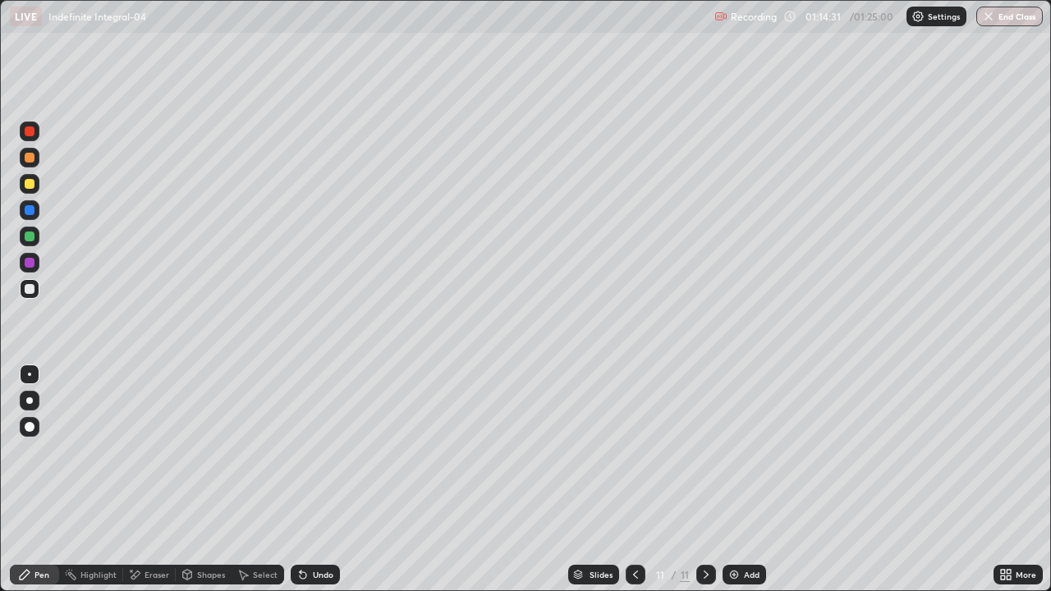
click at [267, 486] on div "Select" at bounding box center [265, 575] width 25 height 8
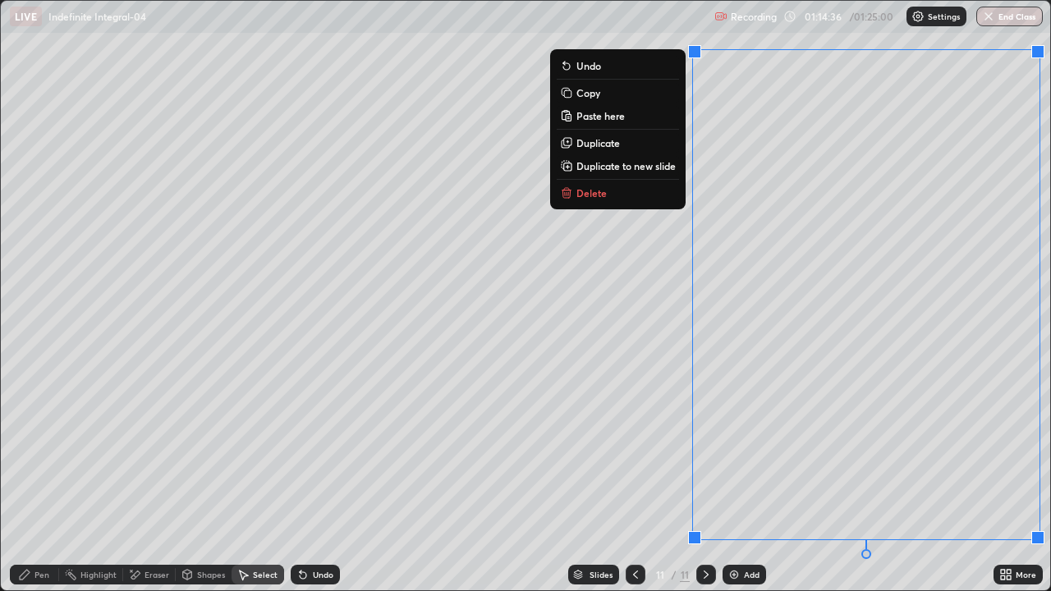
click at [587, 94] on p "Copy" at bounding box center [588, 92] width 24 height 13
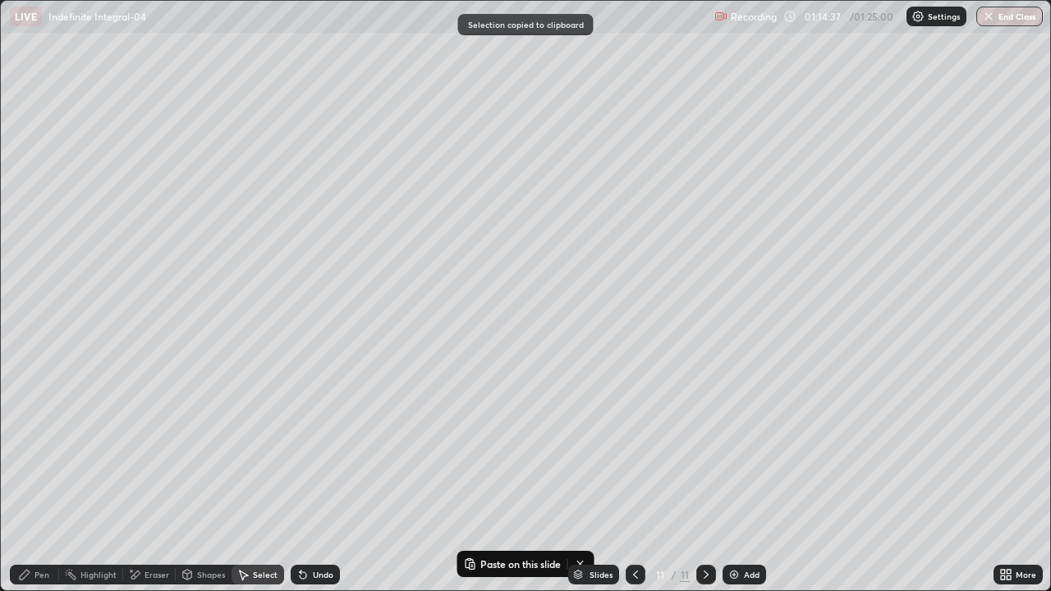
click at [734, 486] on img at bounding box center [733, 574] width 13 height 13
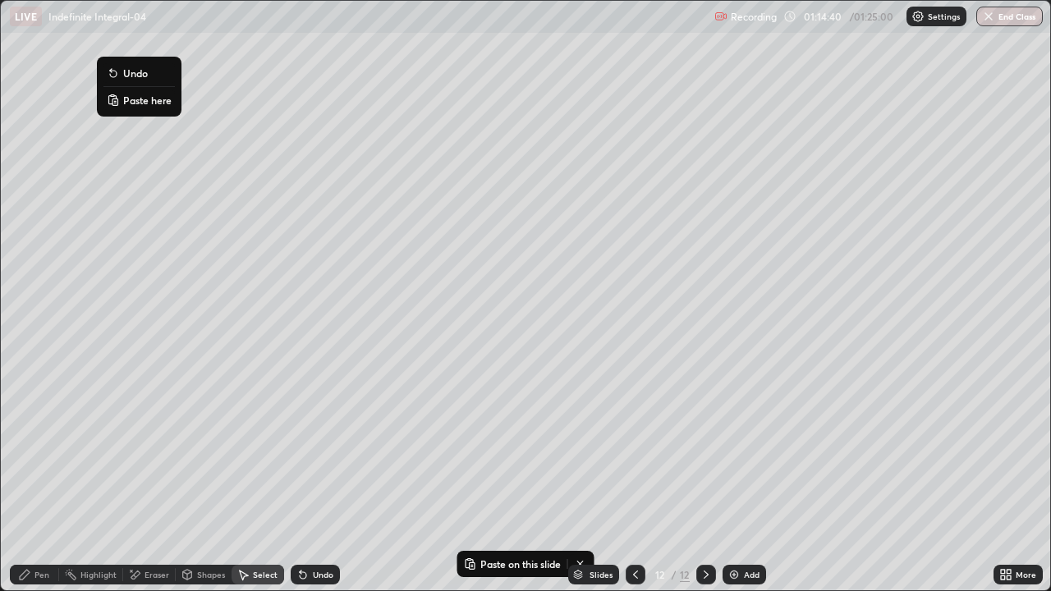
click at [140, 106] on p "Paste here" at bounding box center [147, 100] width 48 height 13
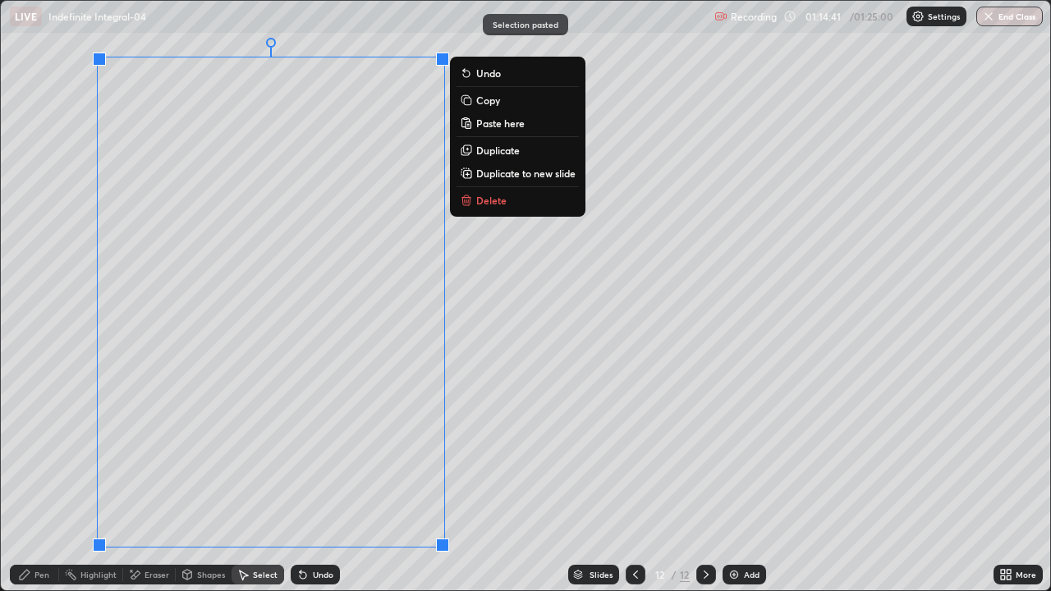
click at [63, 425] on div "0 ° Undo Copy Paste here Duplicate Duplicate to new slide Delete" at bounding box center [525, 295] width 1049 height 589
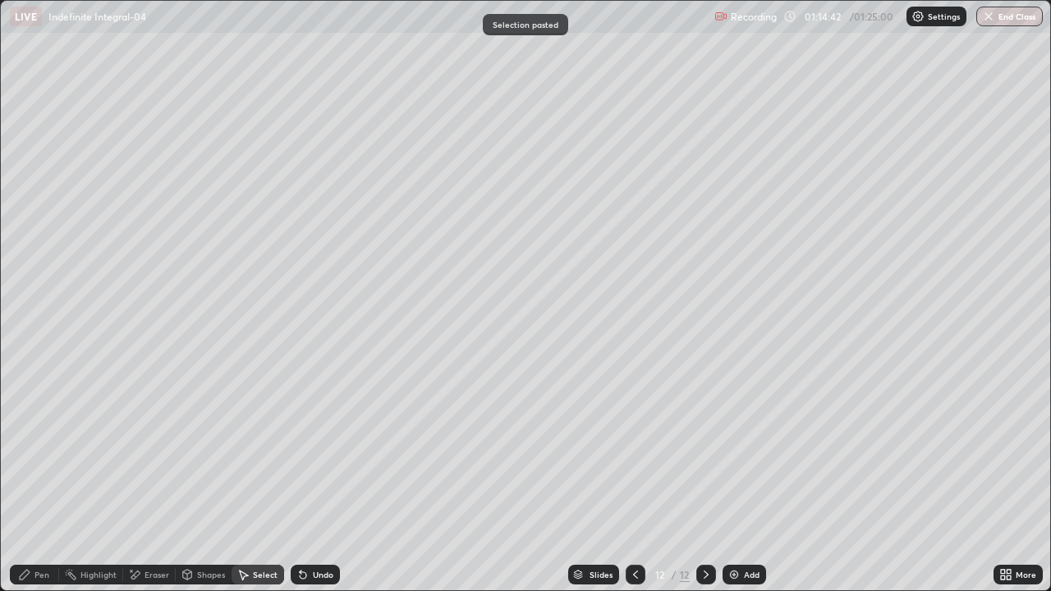
click at [145, 486] on div "Eraser" at bounding box center [156, 575] width 25 height 8
click at [35, 486] on div "Pen" at bounding box center [41, 575] width 15 height 8
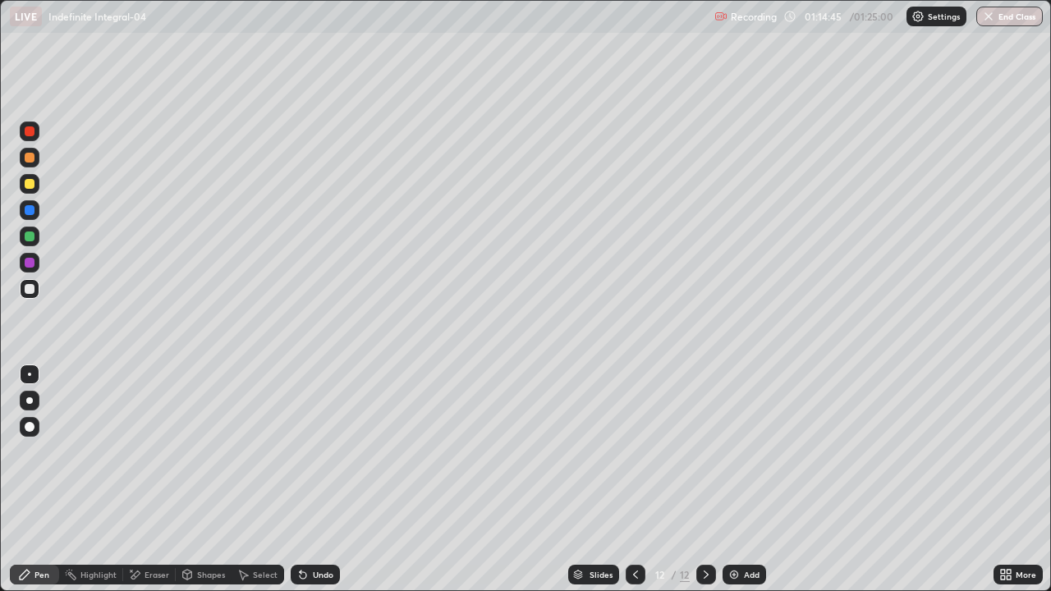
click at [30, 237] on div at bounding box center [30, 237] width 10 height 10
click at [1014, 23] on button "End Class" at bounding box center [1010, 17] width 65 height 20
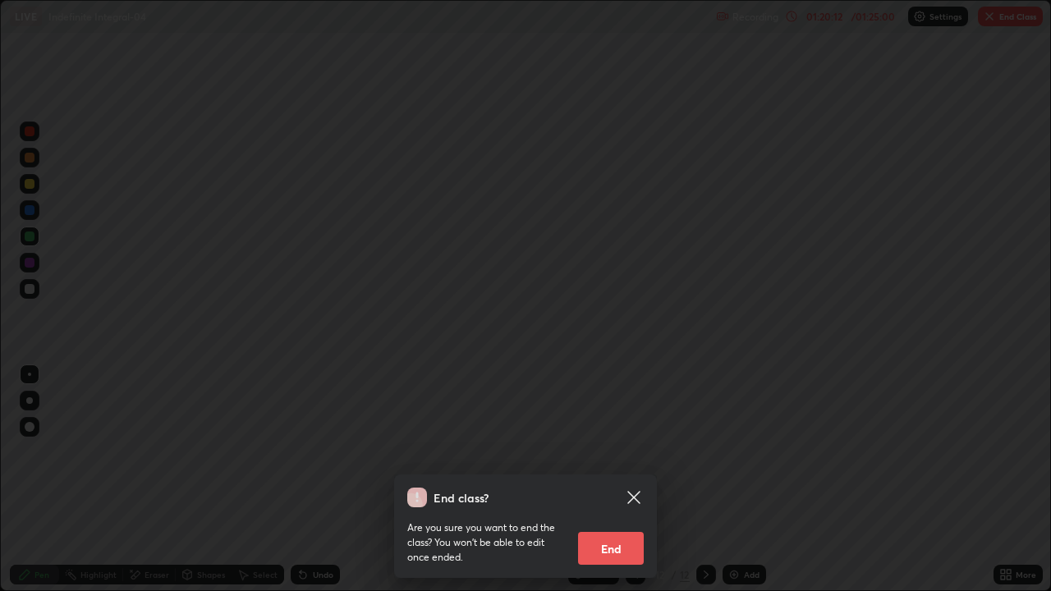
click at [602, 486] on button "End" at bounding box center [611, 548] width 66 height 33
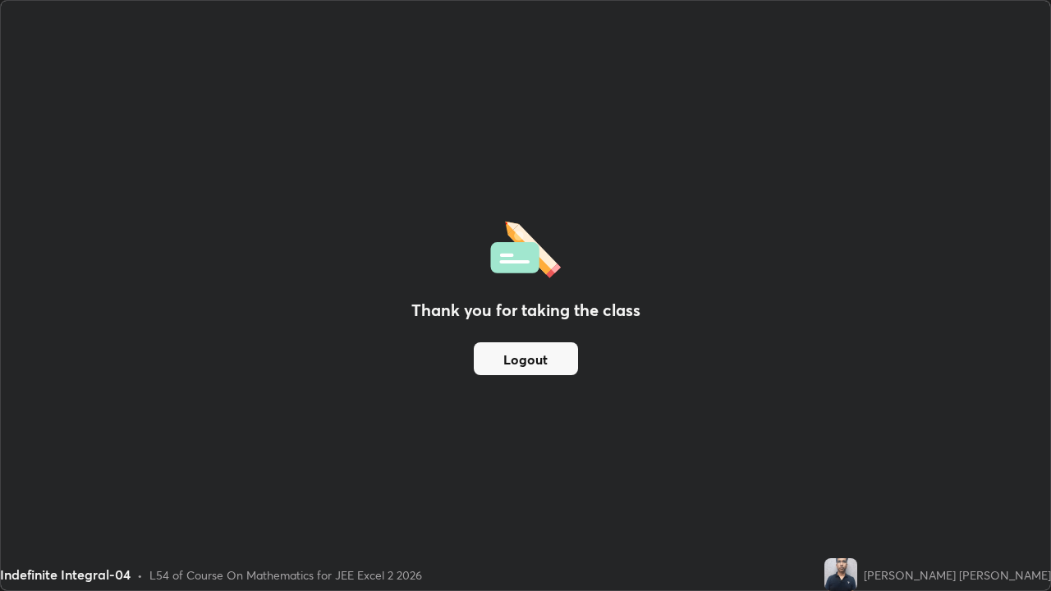
click at [899, 267] on div "Thank you for taking the class Logout" at bounding box center [525, 295] width 1049 height 589
click at [601, 383] on div "Thank you for taking the class Logout" at bounding box center [525, 295] width 1049 height 589
click at [562, 364] on button "Logout" at bounding box center [526, 358] width 104 height 33
